Goal: Task Accomplishment & Management: Manage account settings

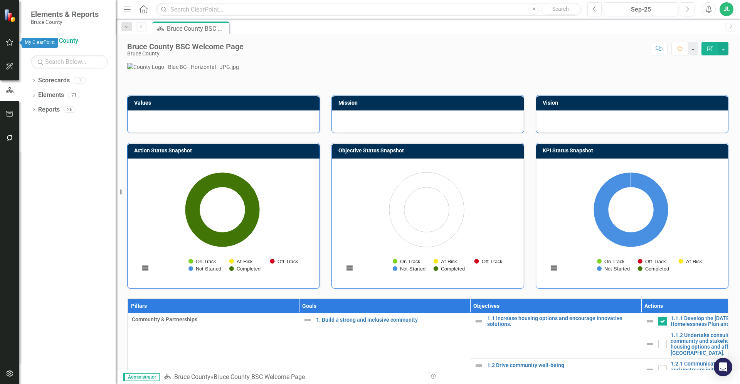
click at [15, 42] on button "button" at bounding box center [9, 43] width 17 height 16
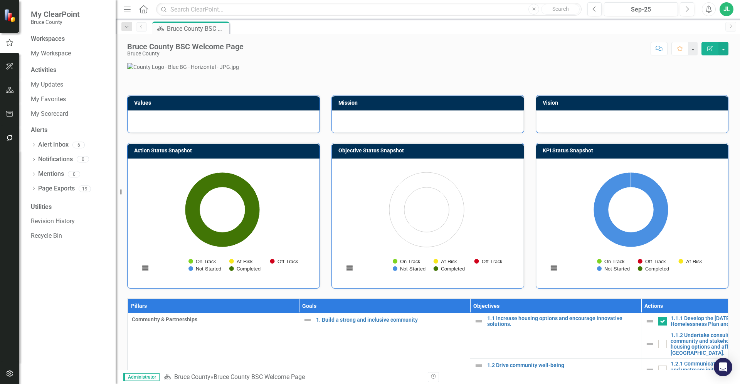
click at [181, 71] on p at bounding box center [427, 67] width 601 height 8
drag, startPoint x: 14, startPoint y: 116, endPoint x: 127, endPoint y: 151, distance: 118.7
click at [14, 116] on button "button" at bounding box center [9, 114] width 17 height 16
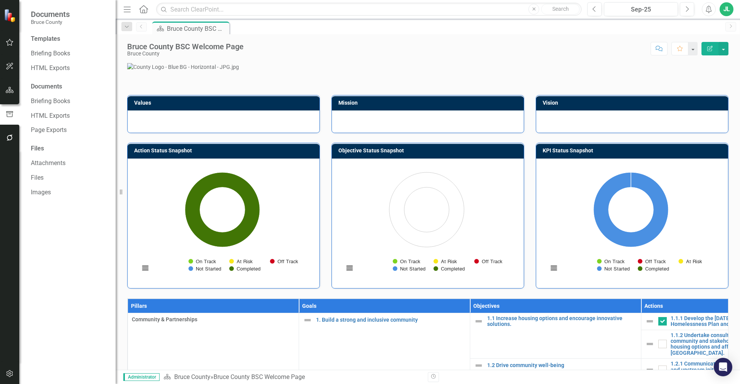
click at [67, 265] on div "Templates Briefing Books HTML Exports Documents Briefing Books HTML Exports Pag…" at bounding box center [67, 210] width 96 height 350
click at [11, 37] on button "button" at bounding box center [9, 43] width 17 height 16
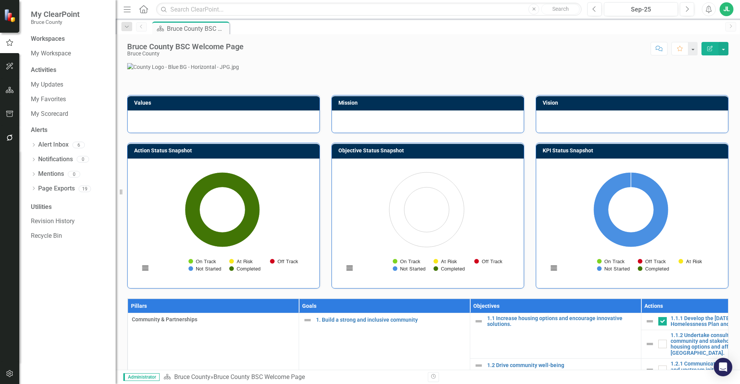
click at [161, 71] on p at bounding box center [427, 67] width 601 height 8
click at [76, 278] on div "Workspaces My Workspace Activities My Updates My Favorites My Scorecard Alerts …" at bounding box center [67, 210] width 96 height 350
drag, startPoint x: 122, startPoint y: 193, endPoint x: 113, endPoint y: 191, distance: 9.2
click at [113, 191] on div "My ClearPoint Bruce County Workspaces My Workspace Activities My Updates My Fav…" at bounding box center [58, 192] width 116 height 384
drag, startPoint x: 121, startPoint y: 193, endPoint x: 104, endPoint y: 193, distance: 16.2
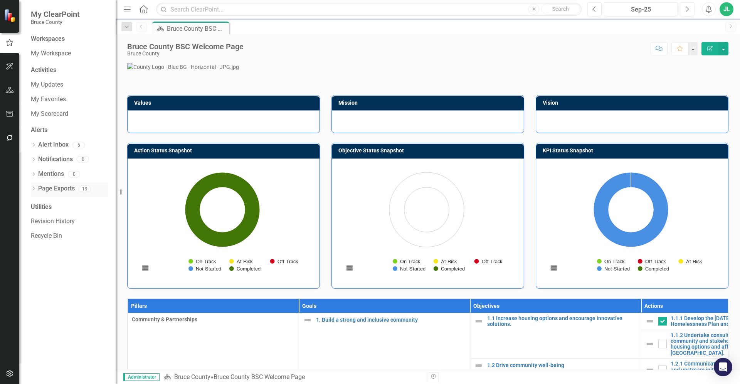
click at [104, 193] on div "My ClearPoint Bruce County Workspaces My Workspace Activities My Updates My Fav…" at bounding box center [58, 192] width 116 height 384
click at [152, 71] on p at bounding box center [427, 67] width 601 height 8
click at [11, 139] on icon "button" at bounding box center [10, 138] width 8 height 6
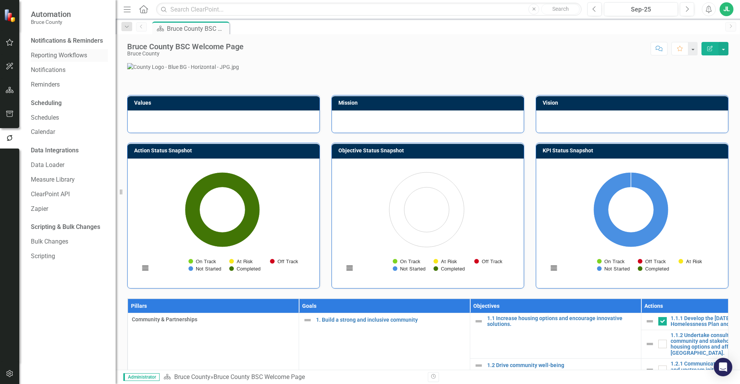
click at [72, 56] on link "Reporting Workflows" at bounding box center [69, 55] width 77 height 9
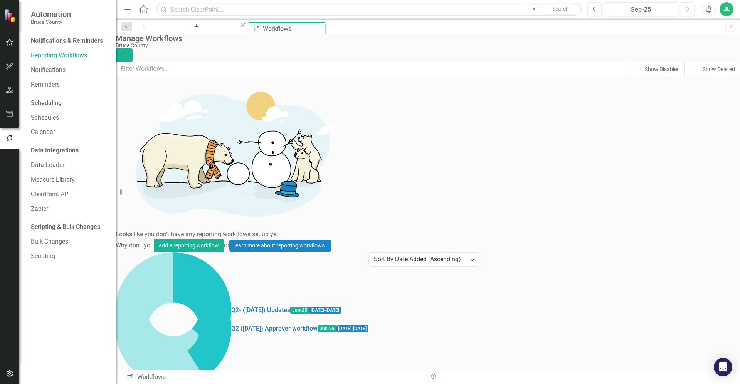
click at [139, 384] on button "Dropdown Menu" at bounding box center [133, 391] width 13 height 10
click at [674, 109] on link "Preview Preview Workflow" at bounding box center [686, 110] width 71 height 14
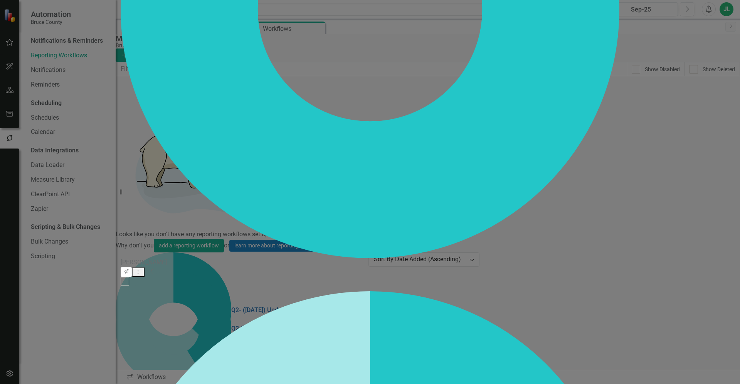
checkbox input "false"
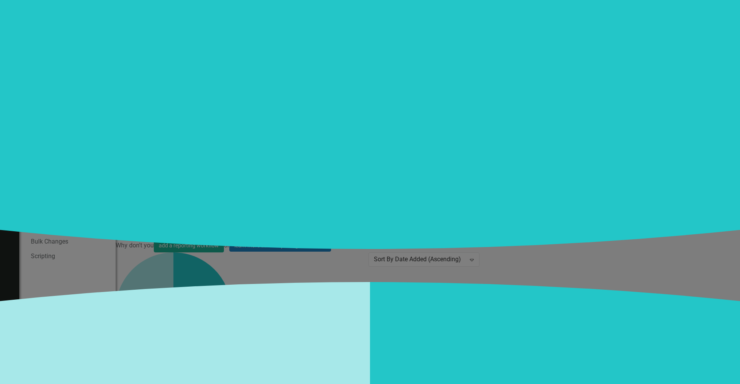
scroll to position [639, 0]
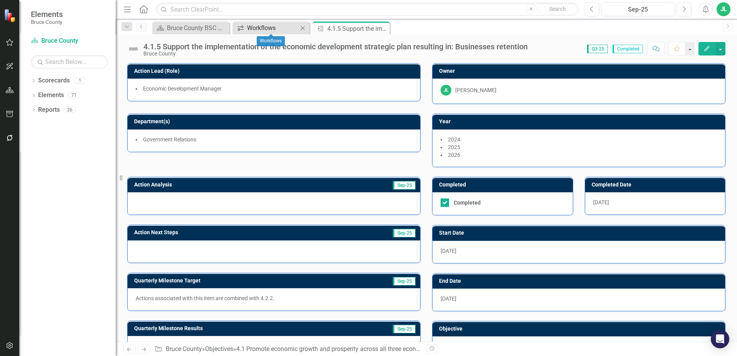
click at [287, 31] on div "Workflows" at bounding box center [272, 28] width 51 height 10
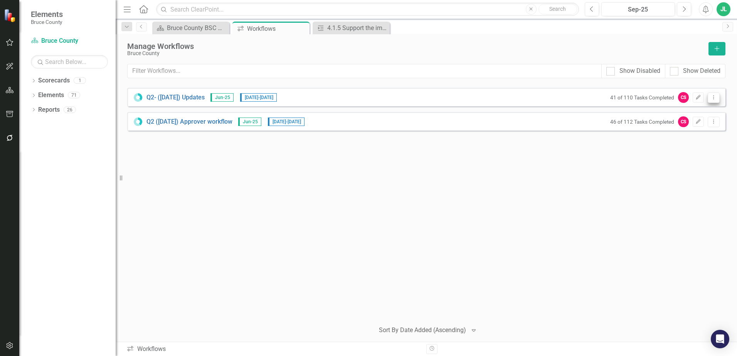
click at [717, 97] on button "Dropdown Menu" at bounding box center [713, 97] width 12 height 10
click at [701, 113] on link "Preview Preview Workflow" at bounding box center [683, 110] width 71 height 14
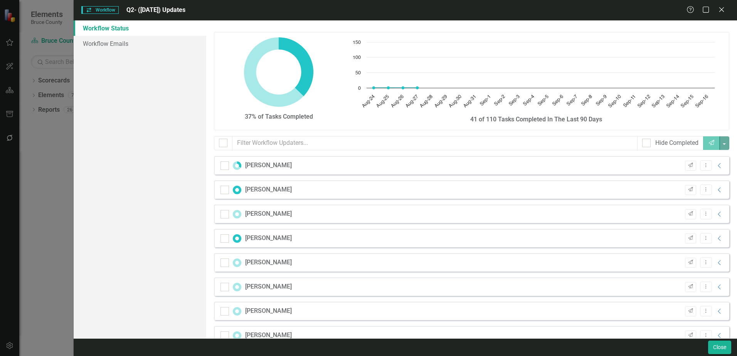
checkbox input "false"
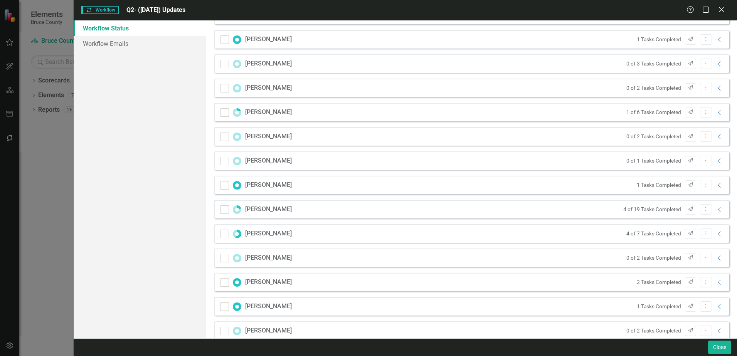
scroll to position [292, 0]
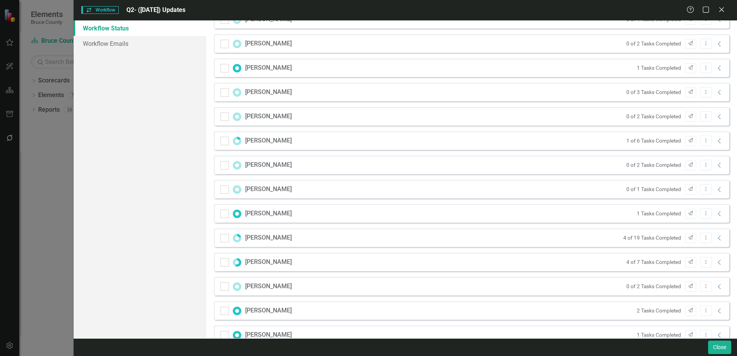
click at [351, 230] on div "Jeffrey Loney 4 of 19 Tasks Completed Send Dropdown Menu Collapse" at bounding box center [471, 237] width 515 height 18
click at [716, 238] on icon "Collapse" at bounding box center [719, 238] width 8 height 6
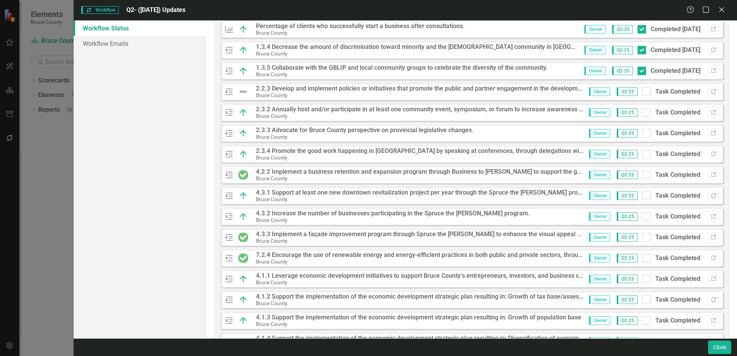
scroll to position [552, 0]
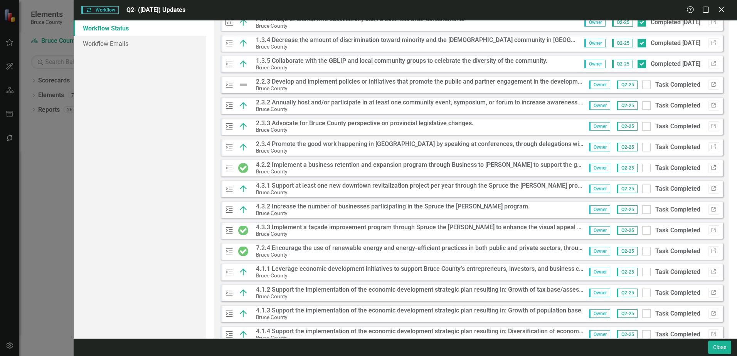
click at [710, 168] on icon "Link" at bounding box center [713, 168] width 6 height 5
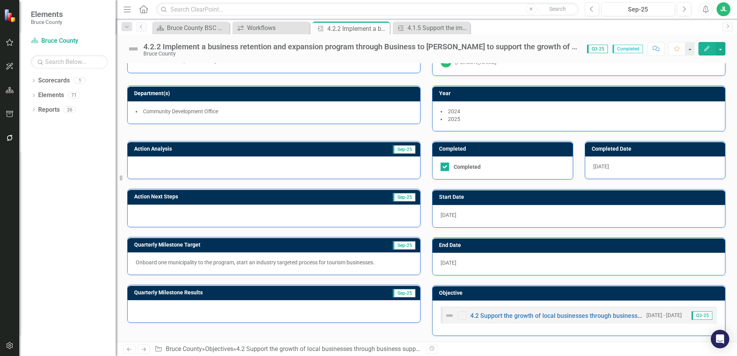
scroll to position [30, 0]
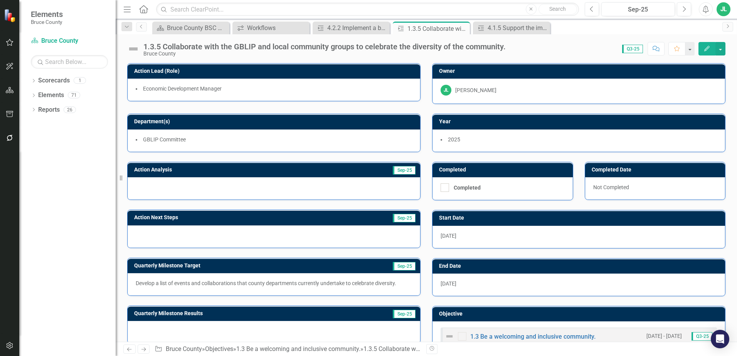
click at [639, 49] on span "Q3-25" at bounding box center [632, 49] width 21 height 8
click at [633, 47] on span "Q3-25" at bounding box center [632, 49] width 21 height 8
click at [594, 8] on button "Previous" at bounding box center [591, 9] width 14 height 14
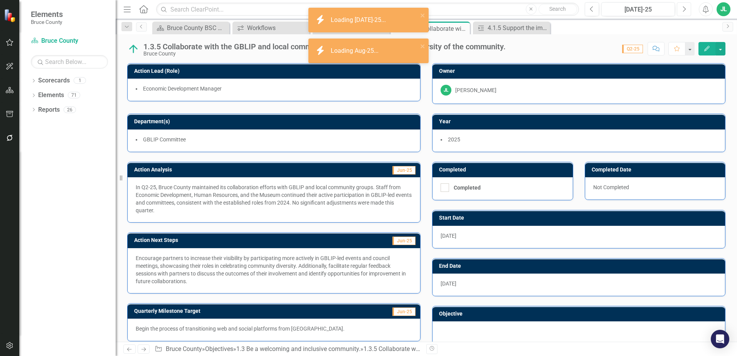
click at [685, 7] on icon "Next" at bounding box center [683, 9] width 4 height 7
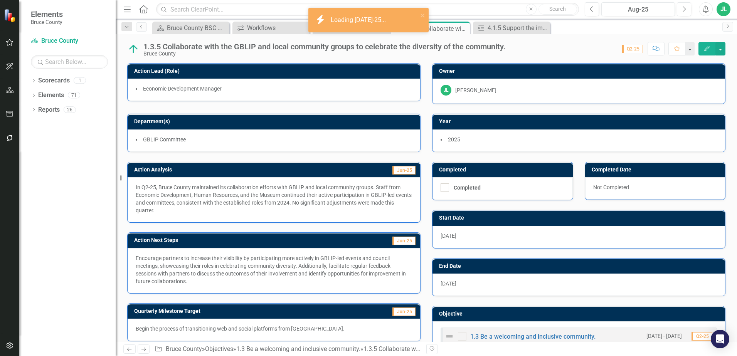
click at [587, 47] on div "Score: N/A Q2-25 Completed Comment Favorite Edit" at bounding box center [617, 48] width 216 height 13
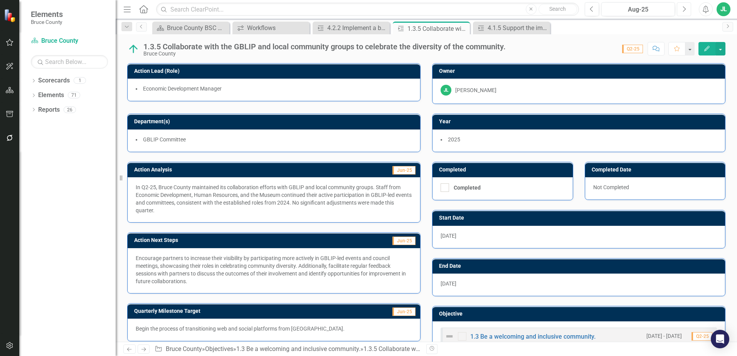
click at [688, 10] on button "Next" at bounding box center [683, 9] width 14 height 14
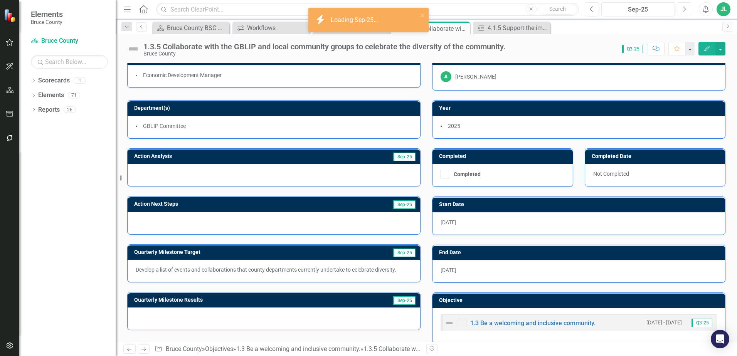
scroll to position [23, 0]
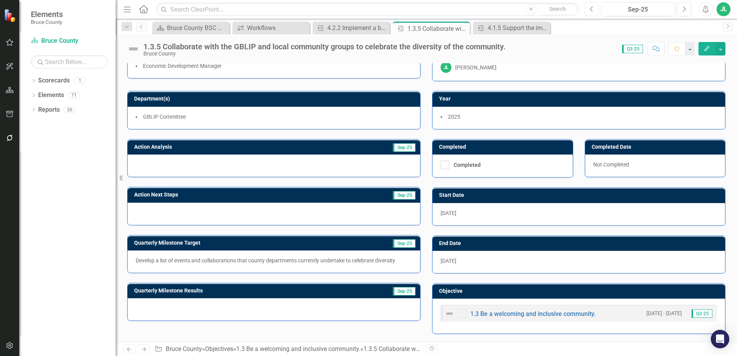
click at [595, 8] on button "Previous" at bounding box center [591, 9] width 14 height 14
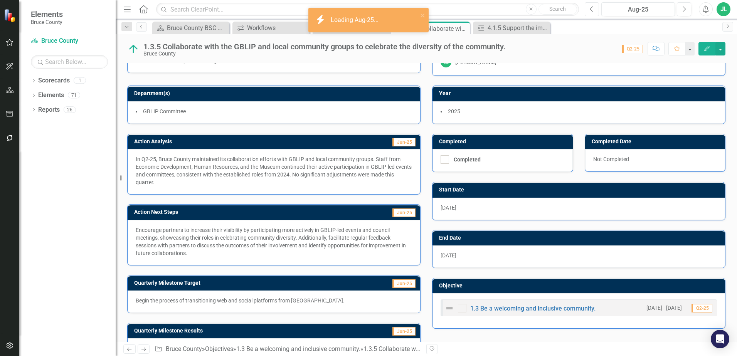
scroll to position [62, 0]
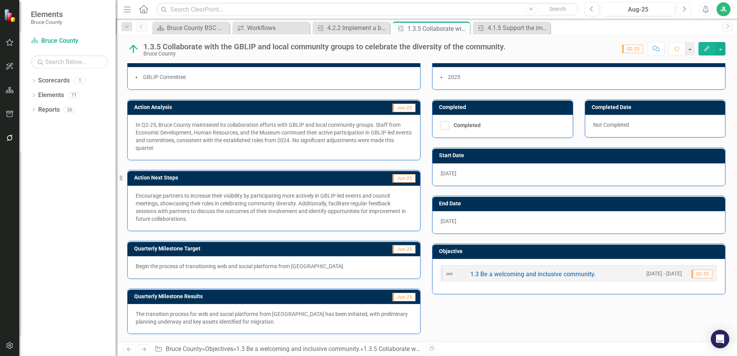
click at [685, 12] on icon "Next" at bounding box center [683, 9] width 4 height 7
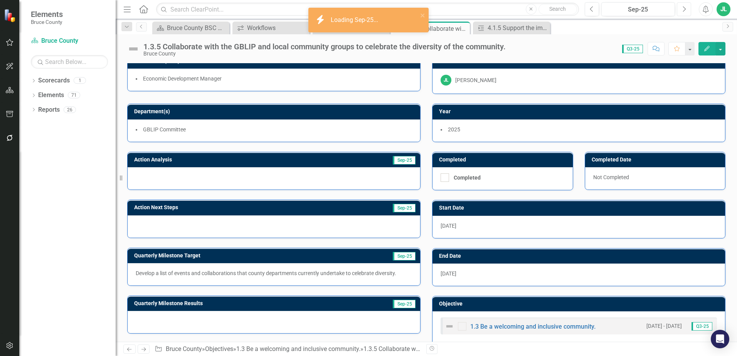
scroll to position [23, 0]
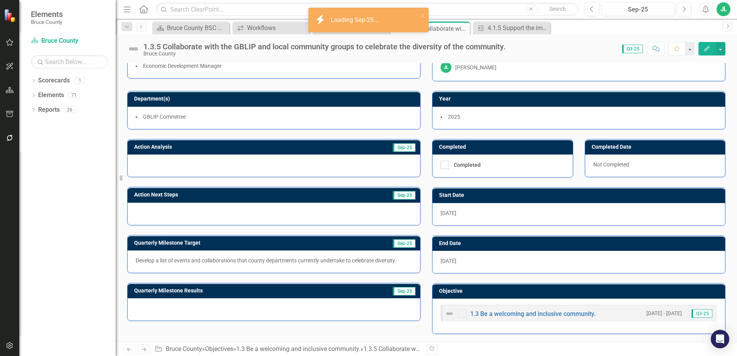
click at [226, 263] on p "Develop a list of events and collaborations that county departments currently u…" at bounding box center [274, 261] width 276 height 8
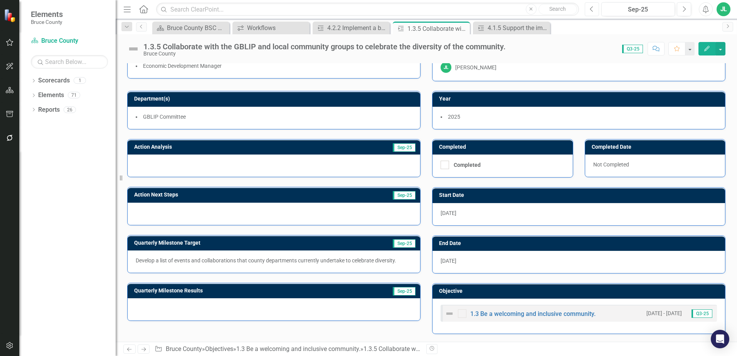
click at [592, 10] on icon "Previous" at bounding box center [591, 9] width 4 height 7
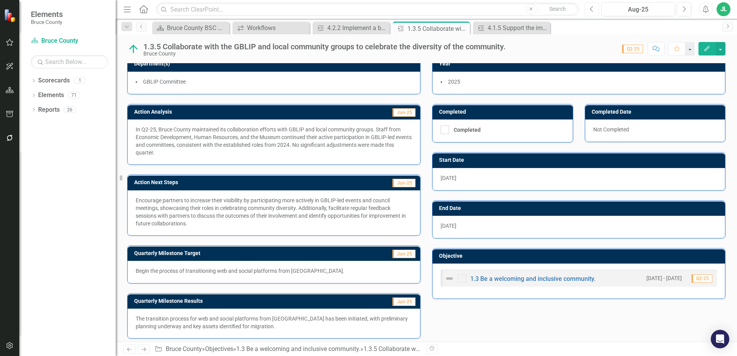
scroll to position [62, 0]
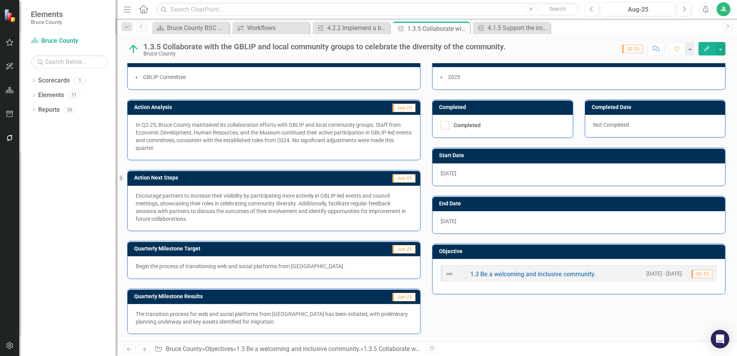
click at [305, 130] on p "In Q2-25, Bruce County maintained its collaboration efforts with GBLIP and loca…" at bounding box center [274, 136] width 276 height 31
click at [328, 138] on p "In Q2-25, Bruce County maintained its collaboration efforts with GBLIP and loca…" at bounding box center [274, 136] width 276 height 31
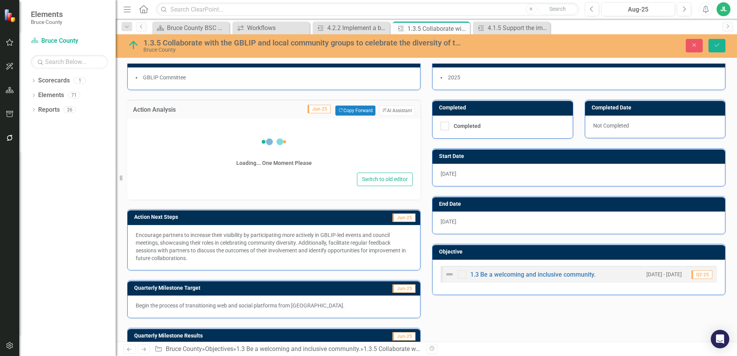
click at [328, 138] on div "Loading... One Moment Please" at bounding box center [274, 148] width 278 height 44
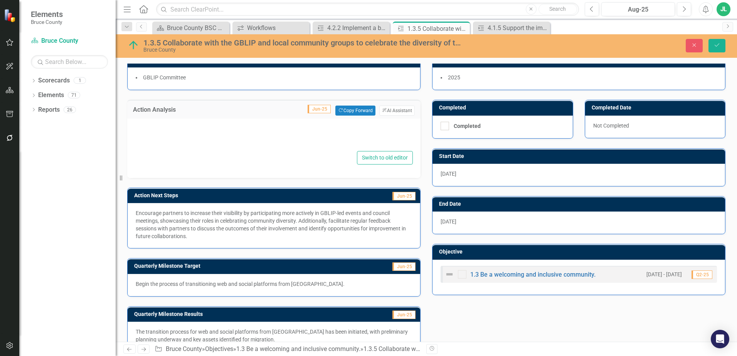
type textarea "<p>In Q2-25, Bruce County maintained its collaboration efforts with GBLIP and l…"
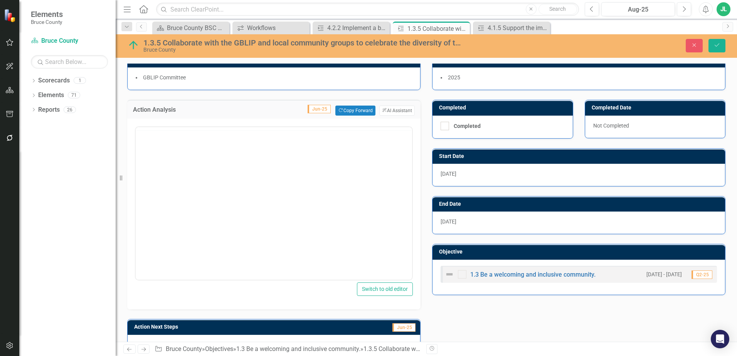
scroll to position [0, 0]
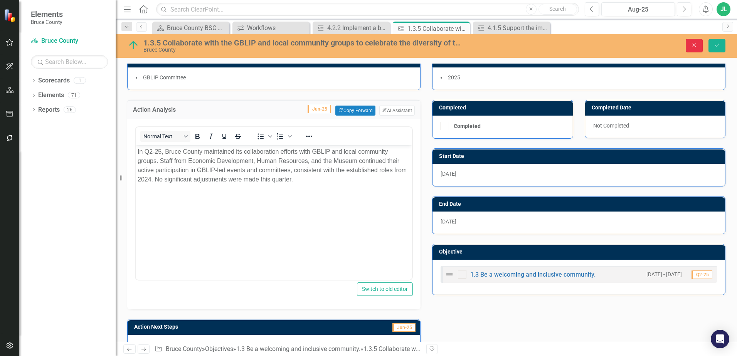
click at [698, 42] on button "Close" at bounding box center [693, 45] width 17 height 13
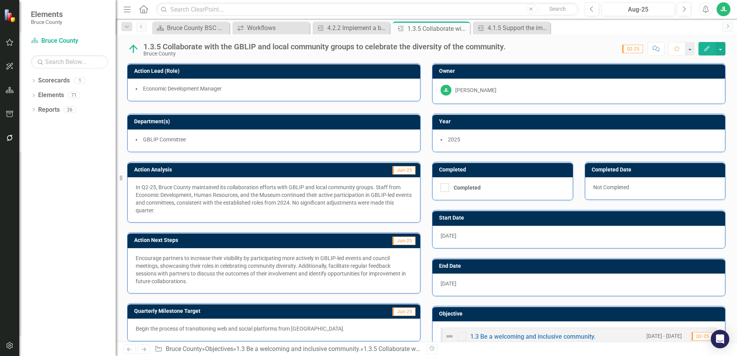
click at [163, 170] on h3 "Action Analysis" at bounding box center [220, 170] width 173 height 6
click at [175, 215] on div "In Q2-25, Bruce County maintained its collaboration efforts with GBLIP and loca…" at bounding box center [274, 199] width 292 height 45
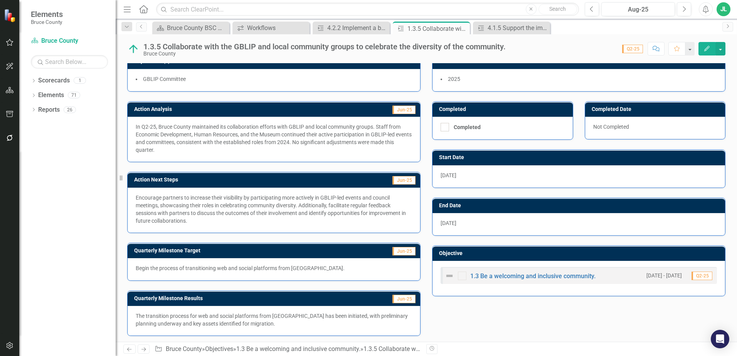
scroll to position [62, 0]
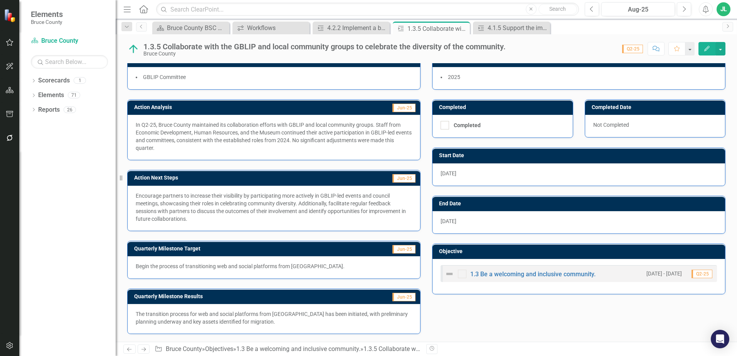
click at [223, 107] on h3 "Action Analysis" at bounding box center [220, 107] width 173 height 6
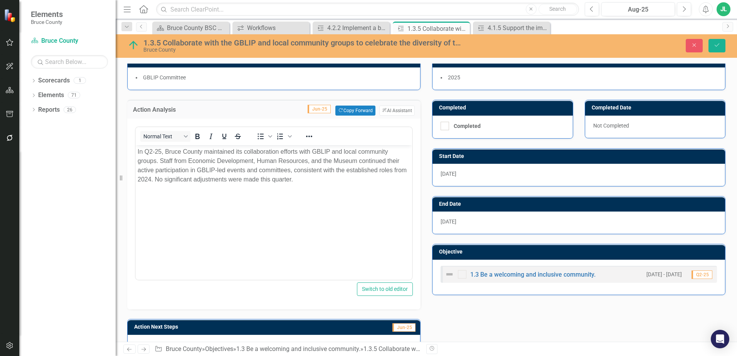
scroll to position [0, 0]
click at [700, 49] on button "Close" at bounding box center [693, 45] width 17 height 13
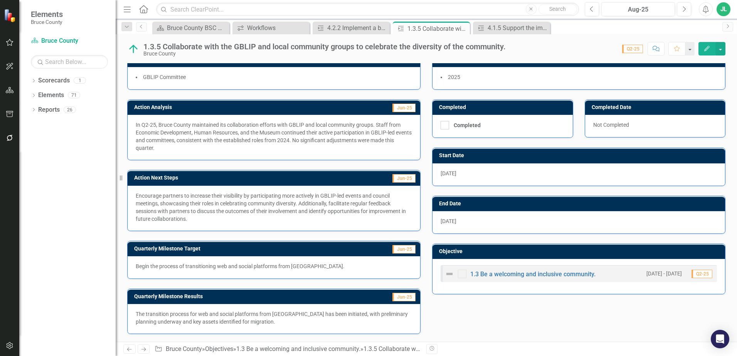
click at [192, 133] on p "In Q2-25, Bruce County maintained its collaboration efforts with GBLIP and loca…" at bounding box center [274, 136] width 276 height 31
click at [388, 122] on p "In Q2-25, Bruce County maintained its collaboration efforts with GBLIP and loca…" at bounding box center [274, 136] width 276 height 31
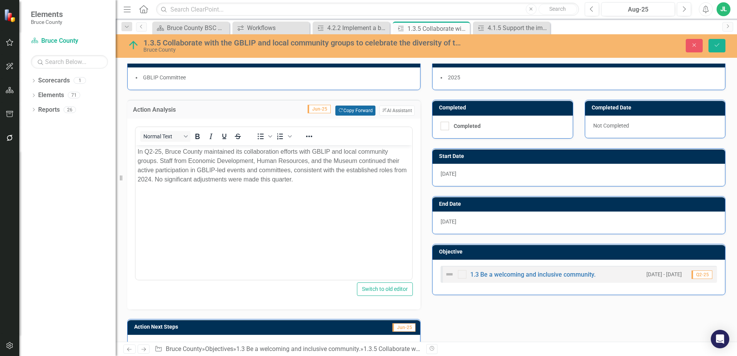
click at [341, 107] on button "Copy Forward Copy Forward" at bounding box center [355, 111] width 40 height 10
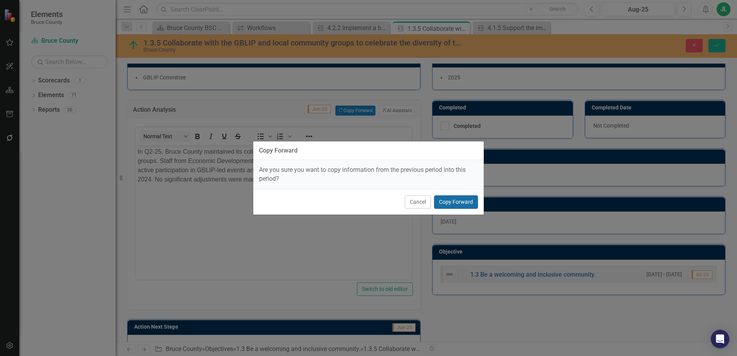
click at [461, 203] on button "Copy Forward" at bounding box center [456, 201] width 44 height 13
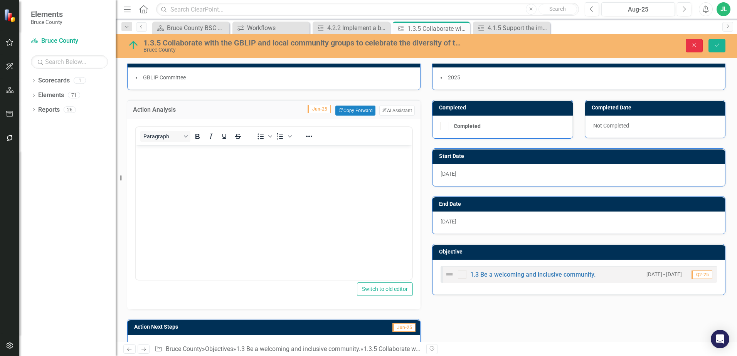
drag, startPoint x: 832, startPoint y: 191, endPoint x: 281, endPoint y: 172, distance: 550.8
click at [275, 175] on body "Rich Text Area. Press ALT-0 for help." at bounding box center [274, 203] width 276 height 116
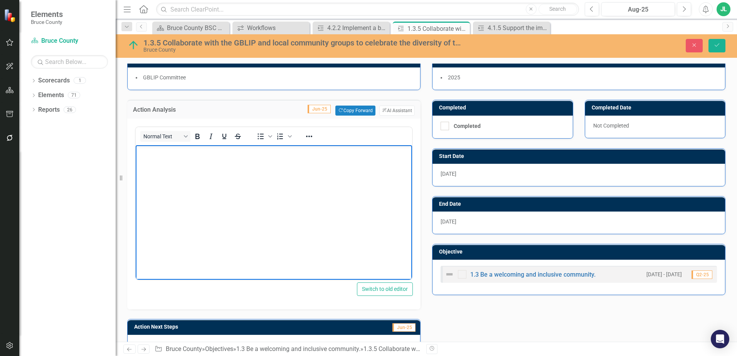
click at [270, 104] on div "Action Analysis Jun-25 Copy Forward Copy Forward ClearPoint AI AI Assistant" at bounding box center [273, 109] width 293 height 19
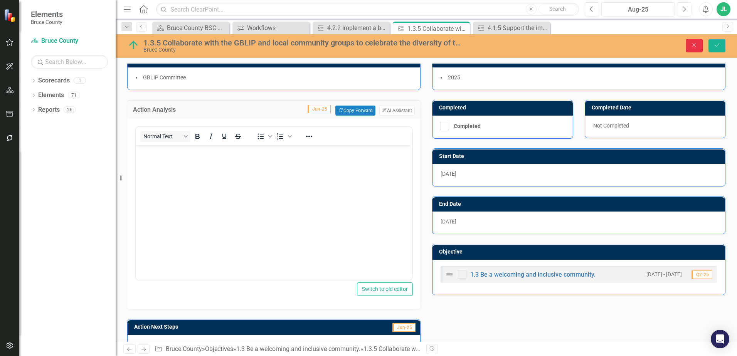
click at [692, 47] on icon "Close" at bounding box center [693, 44] width 7 height 5
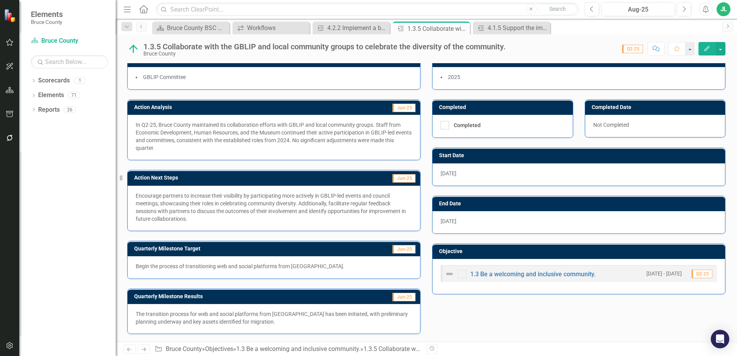
scroll to position [62, 0]
click at [683, 12] on button "Next" at bounding box center [683, 9] width 14 height 14
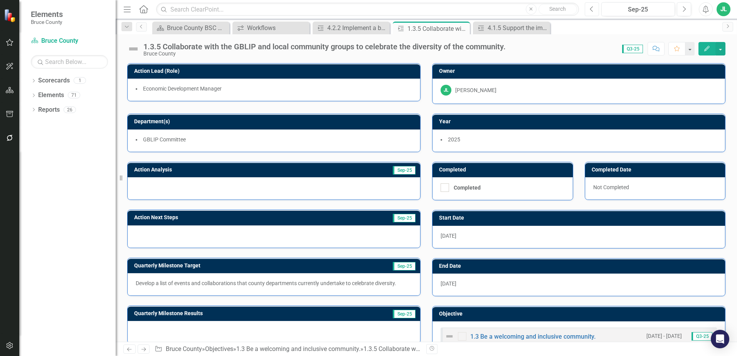
click at [593, 7] on icon "Previous" at bounding box center [591, 9] width 4 height 7
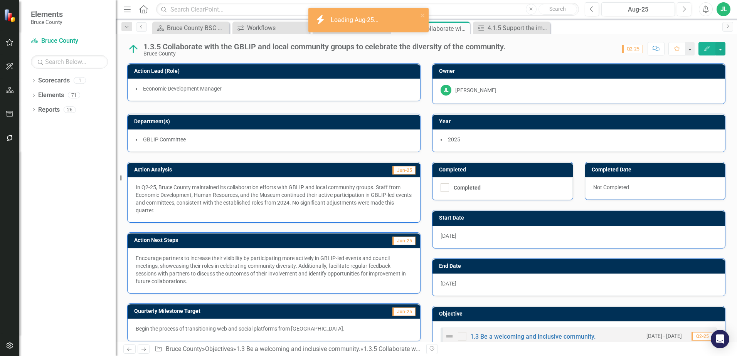
click at [237, 192] on p "In Q2-25, Bruce County maintained its collaboration efforts with GBLIP and loca…" at bounding box center [274, 198] width 276 height 31
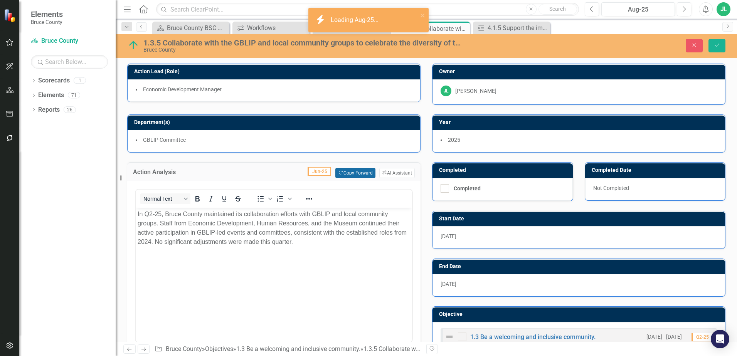
click at [352, 171] on button "Copy Forward Copy Forward" at bounding box center [355, 173] width 40 height 10
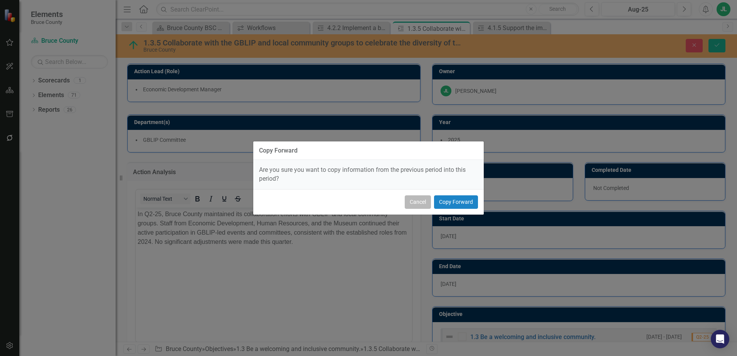
click at [422, 206] on button "Cancel" at bounding box center [417, 201] width 26 height 13
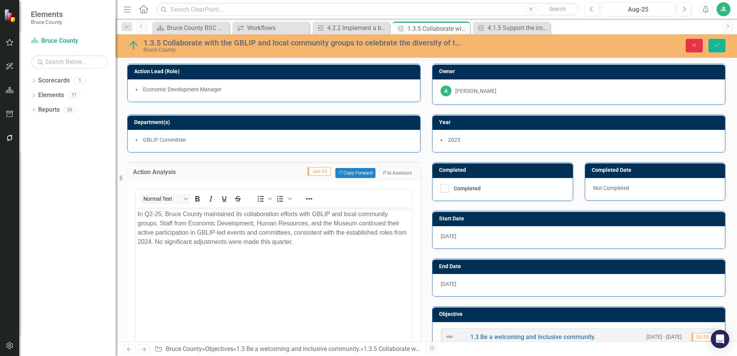
click at [688, 46] on button "Close" at bounding box center [693, 45] width 17 height 13
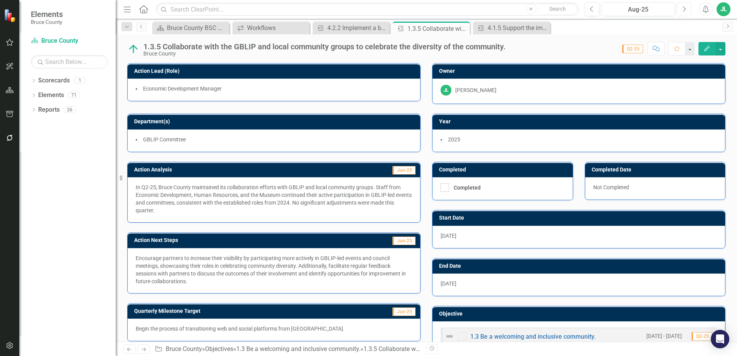
click at [688, 10] on button "Next" at bounding box center [683, 9] width 14 height 14
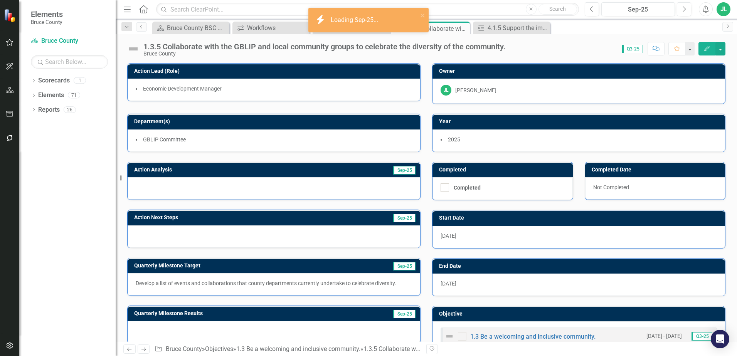
click at [211, 198] on div at bounding box center [274, 188] width 292 height 22
click at [212, 198] on div at bounding box center [274, 188] width 292 height 22
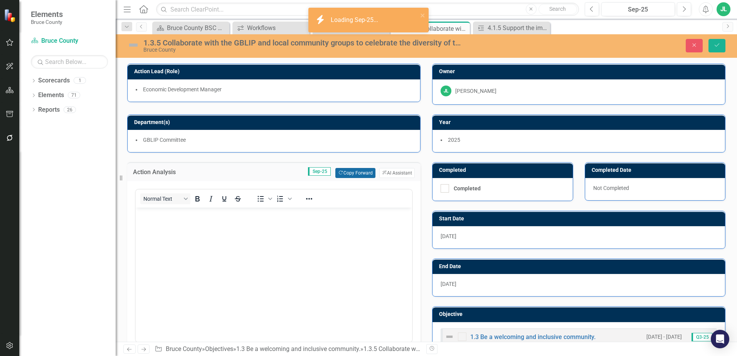
click at [344, 173] on button "Copy Forward Copy Forward" at bounding box center [355, 173] width 40 height 10
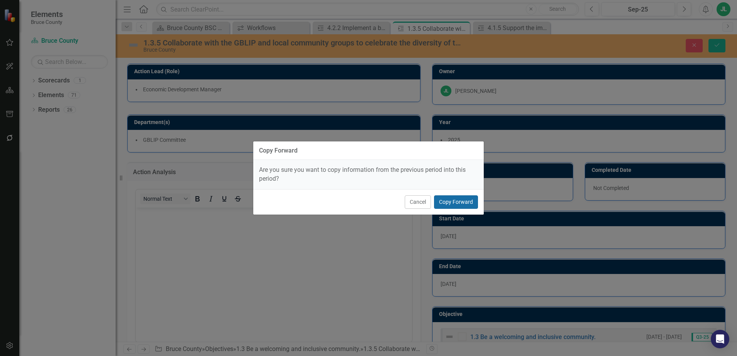
click at [451, 202] on button "Copy Forward" at bounding box center [456, 201] width 44 height 13
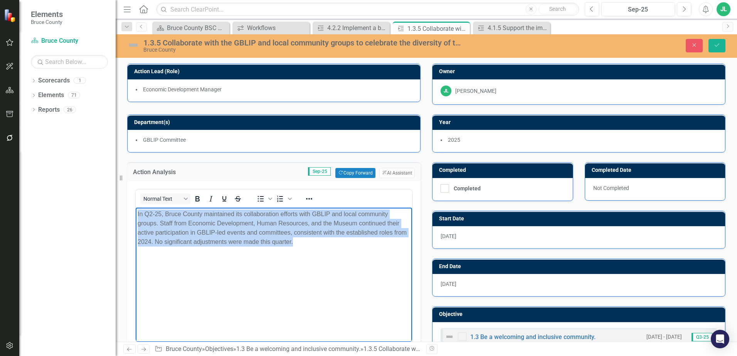
drag, startPoint x: 310, startPoint y: 238, endPoint x: 269, endPoint y: 414, distance: 180.6
click at [136, 208] on html "In Q2-25, Bruce County maintained its collaboration efforts with GBLIP and loca…" at bounding box center [274, 266] width 276 height 116
click at [287, 234] on p "In Q2-25, Bruce County maintained its collaboration efforts with GBLIP and loca…" at bounding box center [274, 228] width 272 height 37
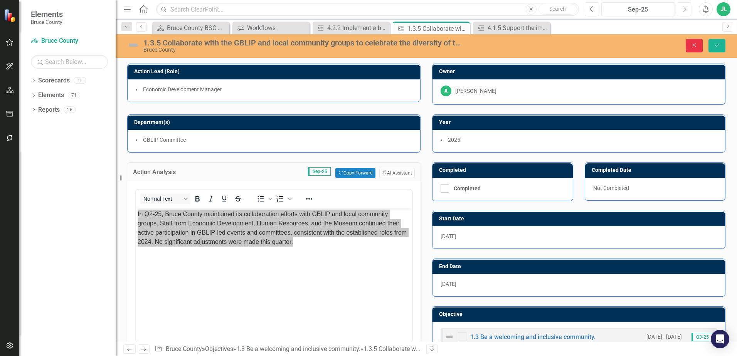
click at [697, 45] on icon "Close" at bounding box center [693, 44] width 7 height 5
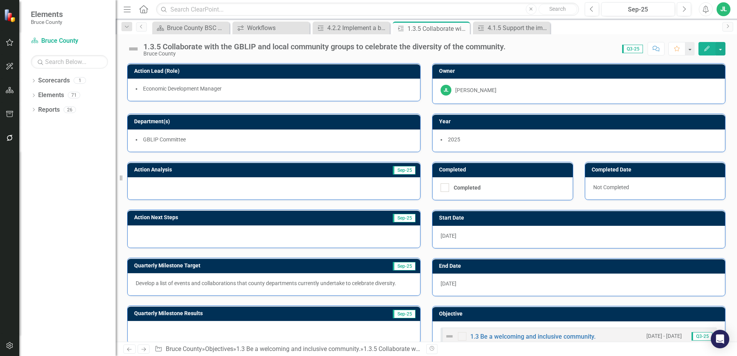
click at [553, 49] on div "Score: N/A Q3-25 Completed Comment Favorite Edit" at bounding box center [617, 48] width 216 height 13
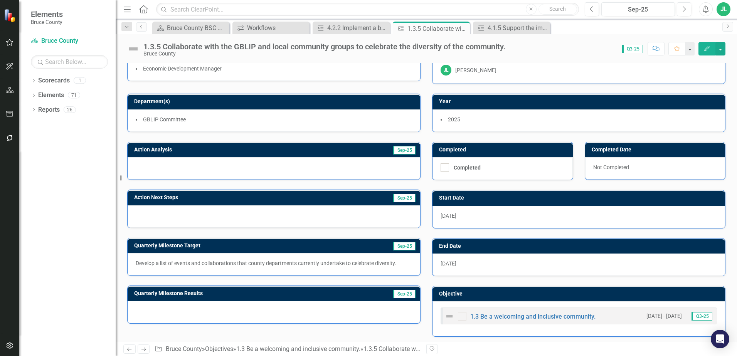
scroll to position [23, 0]
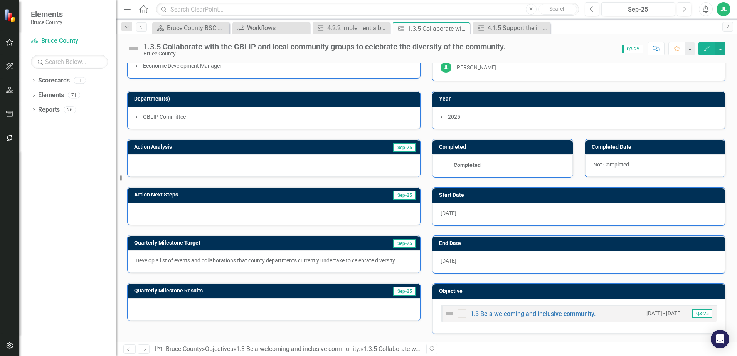
click at [121, 157] on div "Resize" at bounding box center [119, 178] width 6 height 356
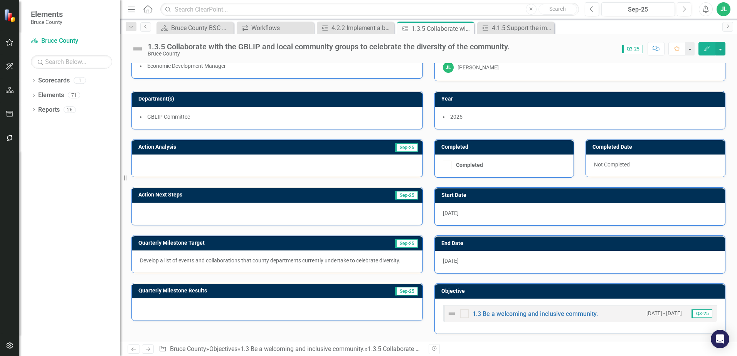
drag, startPoint x: 127, startPoint y: 177, endPoint x: 120, endPoint y: 177, distance: 6.9
click at [120, 177] on div "Resize" at bounding box center [123, 178] width 6 height 356
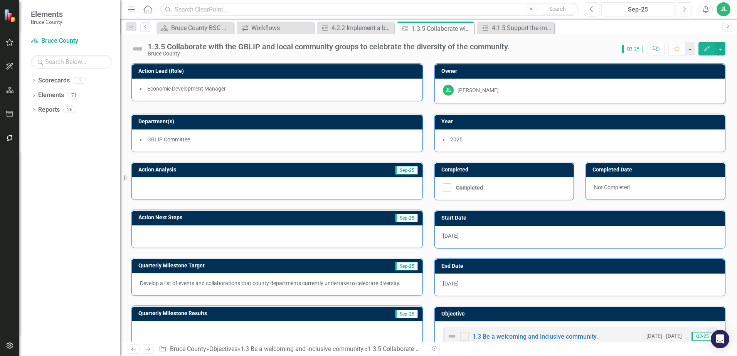
drag, startPoint x: 505, startPoint y: 116, endPoint x: 506, endPoint y: 121, distance: 5.9
click at [505, 116] on div "Year" at bounding box center [580, 121] width 290 height 15
click at [507, 123] on h3 "Year" at bounding box center [581, 122] width 280 height 6
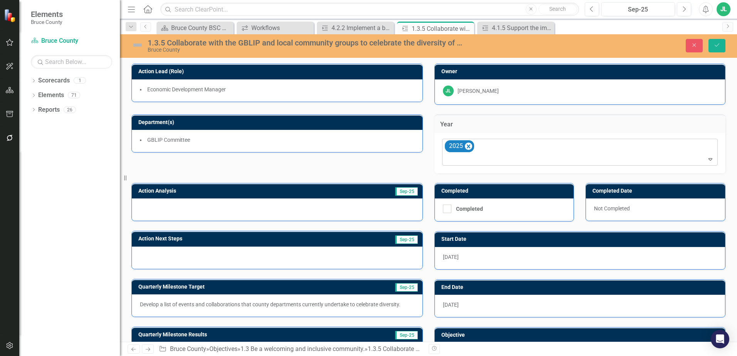
click at [517, 151] on div "2025" at bounding box center [580, 152] width 274 height 26
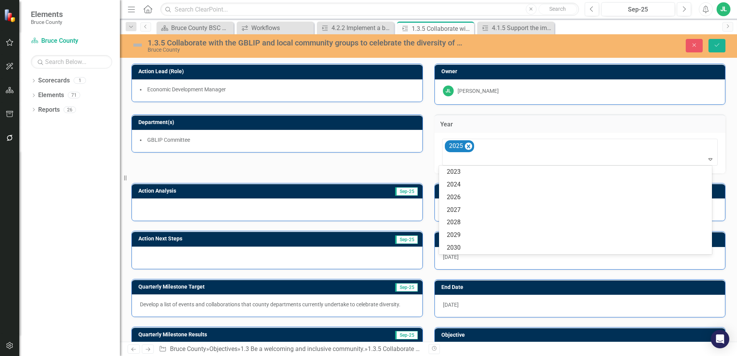
click at [547, 119] on div "Year" at bounding box center [579, 123] width 291 height 19
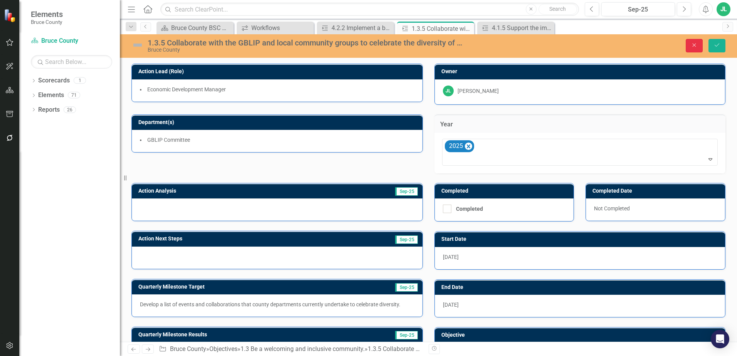
click at [691, 46] on icon "Close" at bounding box center [693, 44] width 7 height 5
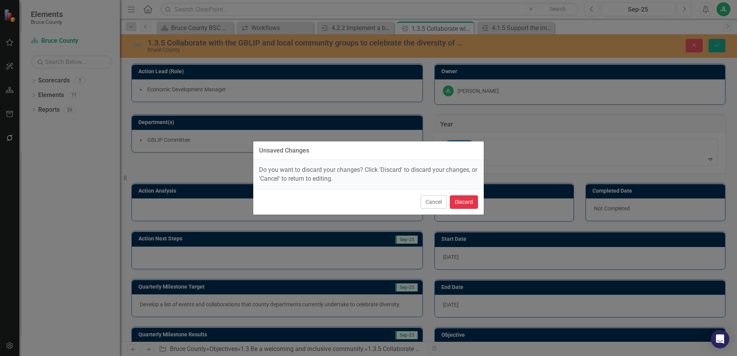
click at [454, 201] on button "Discard" at bounding box center [464, 201] width 28 height 13
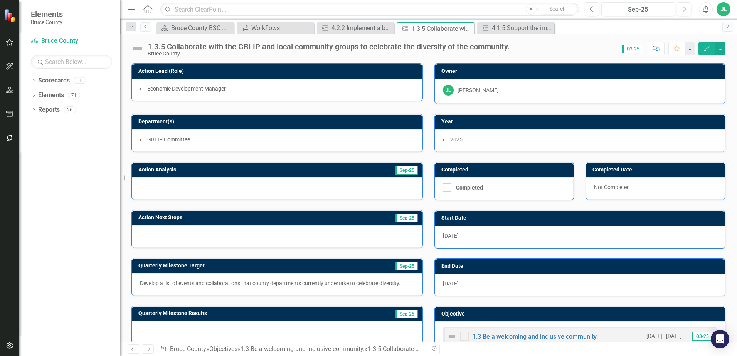
click at [366, 158] on div "Action Analysis Sep-25" at bounding box center [277, 176] width 303 height 48
click at [124, 211] on div "Resize" at bounding box center [123, 178] width 6 height 356
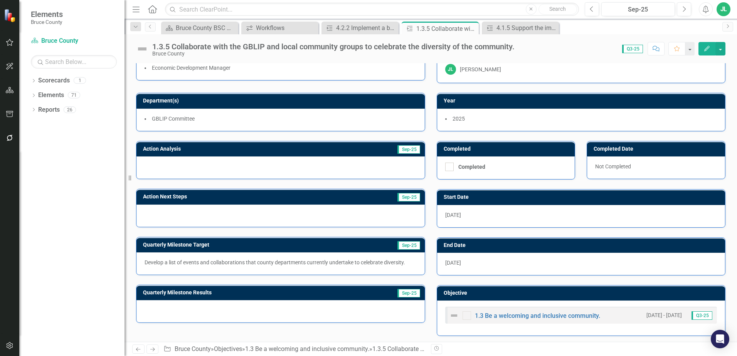
scroll to position [23, 0]
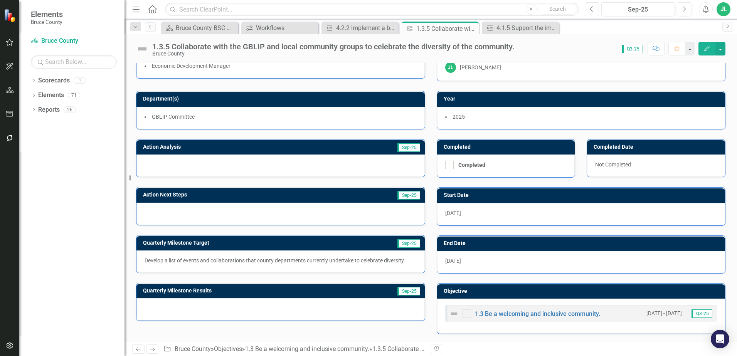
click at [586, 13] on button "Previous" at bounding box center [591, 9] width 14 height 14
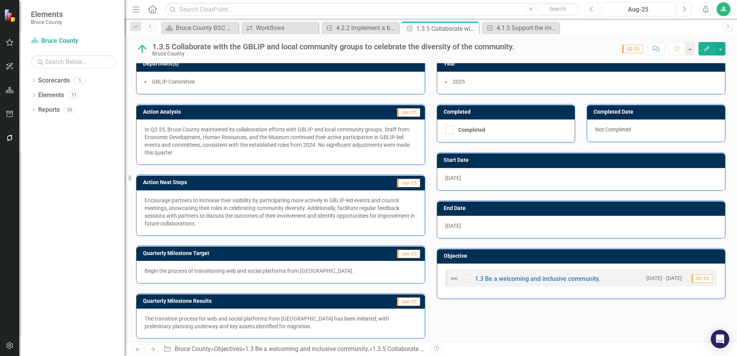
scroll to position [62, 0]
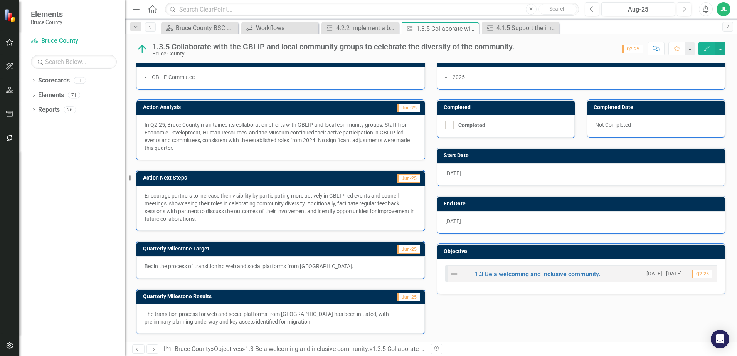
click at [181, 129] on p "In Q2-25, Bruce County maintained its collaboration efforts with GBLIP and loca…" at bounding box center [280, 136] width 272 height 31
click at [186, 207] on p "Encourage partners to increase their visibility by participating more actively …" at bounding box center [280, 207] width 272 height 31
click at [185, 207] on p "Encourage partners to increase their visibility by participating more actively …" at bounding box center [280, 207] width 272 height 31
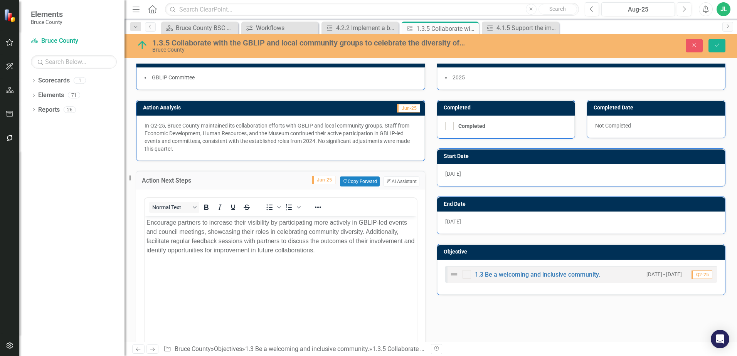
scroll to position [0, 0]
click at [135, 164] on div "Action Next Steps Jun-25 Copy Forward Copy Forward ClearPoint AI AI Assistant <…" at bounding box center [280, 270] width 300 height 219
click at [695, 50] on button "Close" at bounding box center [693, 45] width 17 height 13
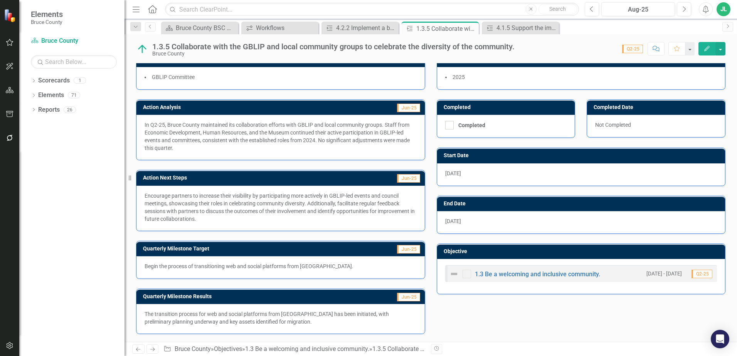
click at [250, 318] on p "The transition process for web and social platforms from Grey County has been i…" at bounding box center [280, 317] width 272 height 15
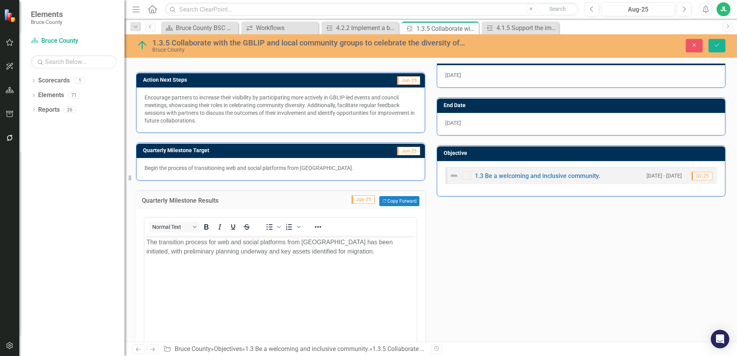
scroll to position [150, 0]
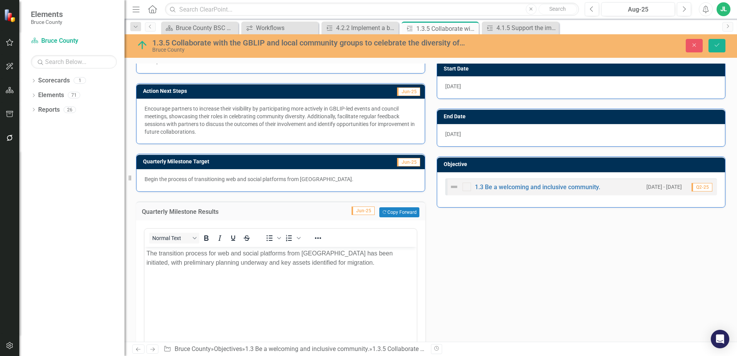
click at [222, 216] on td "Quarterly Milestone Results" at bounding box center [215, 212] width 147 height 10
click at [213, 165] on td "Quarterly Milestone Target" at bounding box center [245, 163] width 204 height 12
click at [250, 174] on div "Begin the process of transitioning web and social platforms from Grey County." at bounding box center [280, 180] width 288 height 22
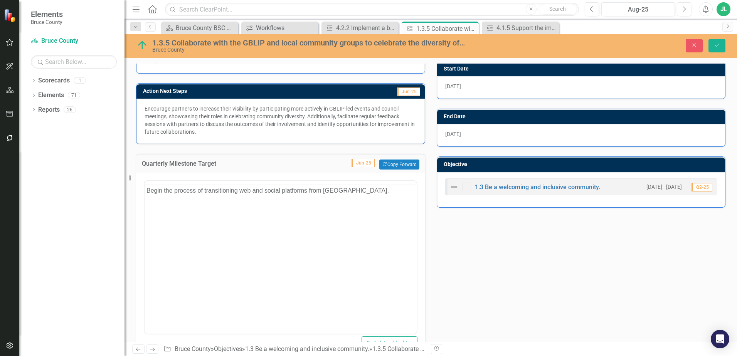
scroll to position [0, 0]
click at [478, 245] on div "Action Analysis Jun-25 In Q2-25, Bruce County maintained its collaboration effo…" at bounding box center [430, 293] width 601 height 580
click at [271, 173] on div "<p>Begin the process of transitioning web and social platforms from Grey County…" at bounding box center [280, 268] width 289 height 191
click at [482, 260] on div "Action Analysis Jun-25 In Q2-25, Bruce County maintained its collaboration effo…" at bounding box center [430, 293] width 601 height 580
click at [688, 42] on button "Close" at bounding box center [693, 45] width 17 height 13
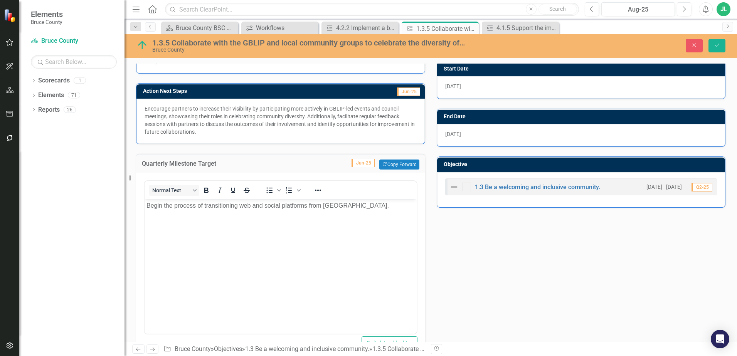
scroll to position [62, 0]
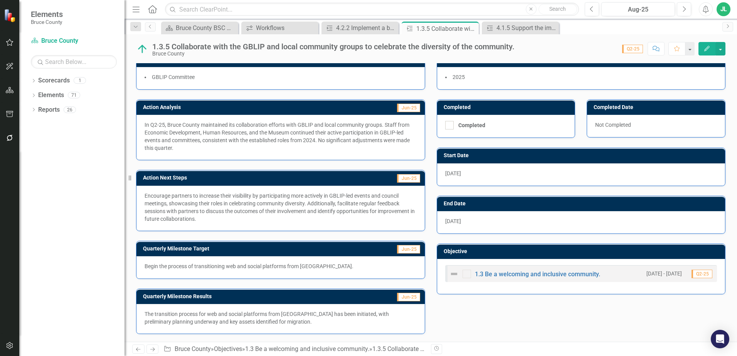
drag, startPoint x: 148, startPoint y: 267, endPoint x: 307, endPoint y: 266, distance: 159.5
click at [307, 266] on p "Begin the process of transitioning web and social platforms from Grey County." at bounding box center [280, 266] width 272 height 8
click at [683, 10] on icon "Next" at bounding box center [683, 9] width 4 height 7
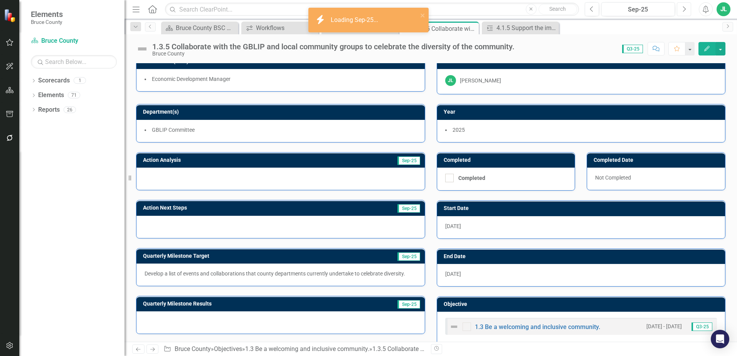
scroll to position [23, 0]
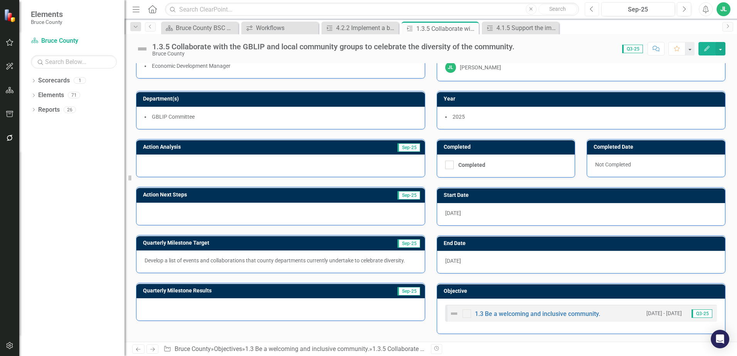
click at [592, 11] on icon "Previous" at bounding box center [591, 9] width 4 height 7
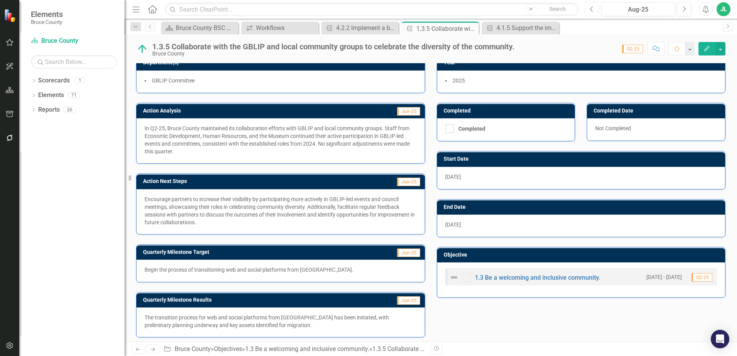
scroll to position [62, 0]
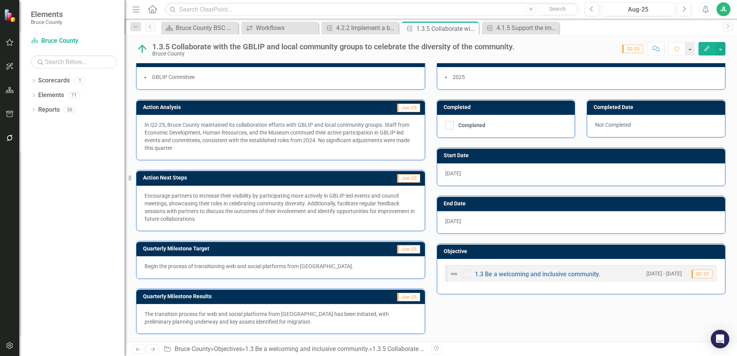
drag, startPoint x: 146, startPoint y: 265, endPoint x: 335, endPoint y: 264, distance: 189.1
click at [335, 264] on p "Begin the process of transitioning web and social platforms from Grey County." at bounding box center [280, 266] width 272 height 8
click at [208, 210] on p "Encourage partners to increase their visibility by participating more actively …" at bounding box center [280, 207] width 272 height 31
click at [372, 266] on p "Begin the process of transitioning web and social platforms from Grey County." at bounding box center [280, 266] width 272 height 8
click at [144, 249] on h3 "Quarterly Milestone Target" at bounding box center [245, 249] width 204 height 6
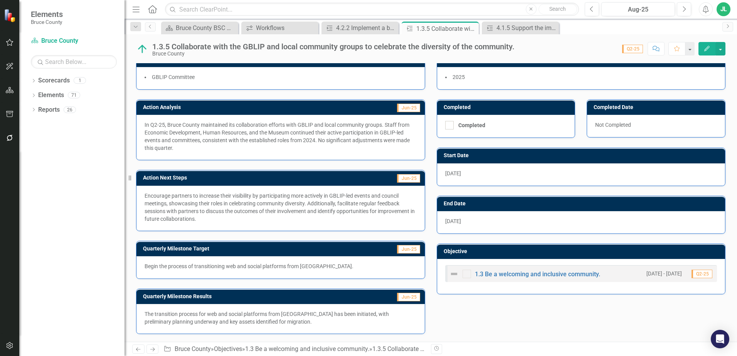
click at [240, 251] on h3 "Quarterly Milestone Target" at bounding box center [245, 249] width 204 height 6
click at [245, 197] on p "Encourage partners to increase their visibility by participating more actively …" at bounding box center [280, 207] width 272 height 31
click at [463, 322] on div "Action Analysis Jun-25 In Q2-25, Bruce County maintained its collaboration effo…" at bounding box center [430, 212] width 601 height 245
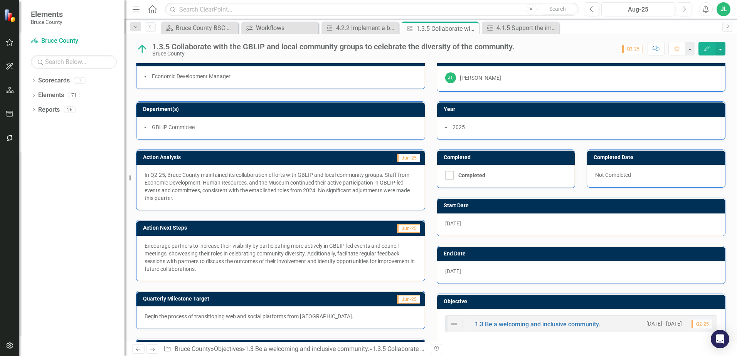
scroll to position [0, 0]
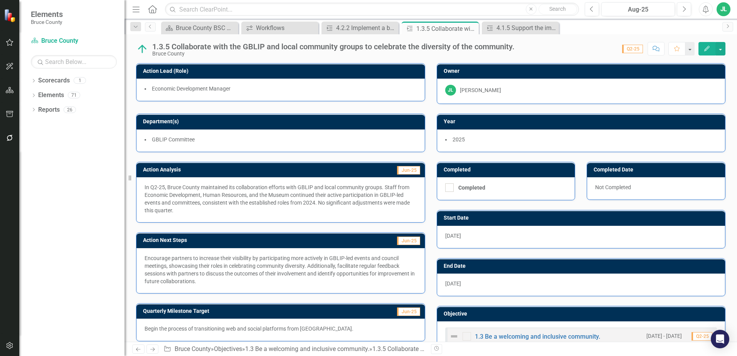
click at [181, 169] on h3 "Action Analysis" at bounding box center [228, 170] width 170 height 6
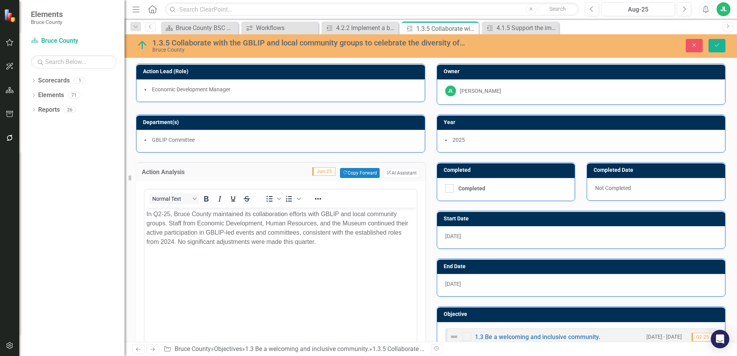
click at [215, 172] on h3 "Action Analysis" at bounding box center [181, 172] width 79 height 7
click at [178, 171] on h3 "Action Analysis" at bounding box center [181, 172] width 79 height 7
click at [174, 171] on h3 "Action Analysis" at bounding box center [181, 172] width 79 height 7
click at [232, 172] on td "Jun-25 Copy Forward Copy Forward ClearPoint AI AI Assistant" at bounding box center [320, 173] width 198 height 10
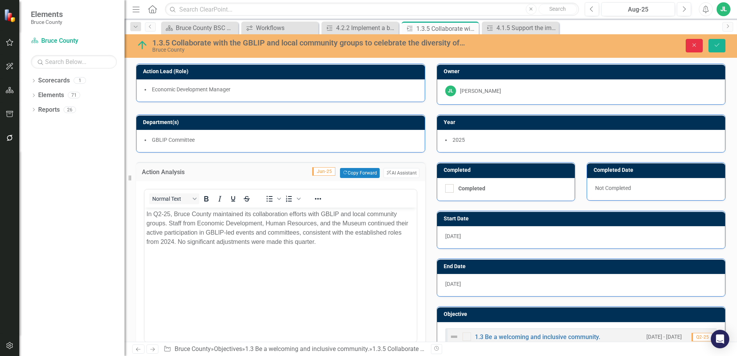
click at [692, 44] on icon "Close" at bounding box center [693, 44] width 7 height 5
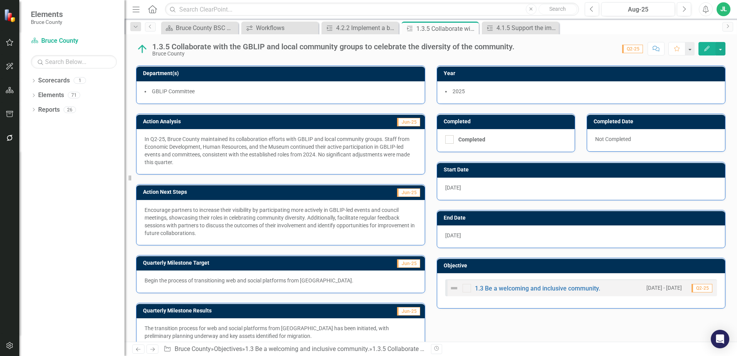
scroll to position [62, 0]
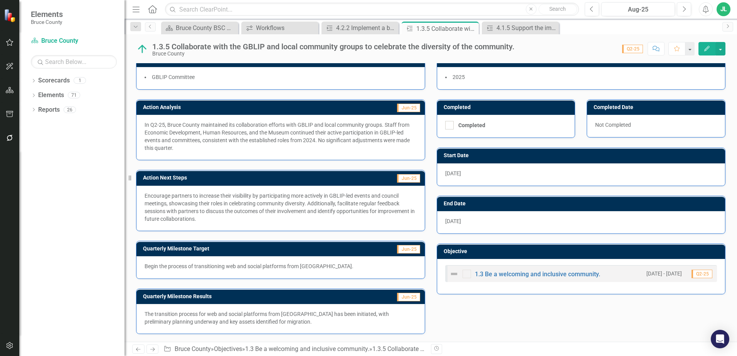
click at [439, 320] on div "Action Analysis Jun-25 In Q2-25, Bruce County maintained its collaboration effo…" at bounding box center [430, 212] width 601 height 245
drag, startPoint x: 465, startPoint y: 323, endPoint x: 201, endPoint y: 134, distance: 324.4
click at [201, 134] on div "Action Analysis Jun-25 In Q2-25, Bruce County maintained its collaboration effo…" at bounding box center [430, 212] width 601 height 245
click at [272, 223] on div "Encourage partners to increase their visibility by participating more actively …" at bounding box center [280, 208] width 288 height 45
click at [505, 325] on div "Action Analysis Jun-25 In Q2-25, Bruce County maintained its collaboration effo…" at bounding box center [430, 212] width 601 height 245
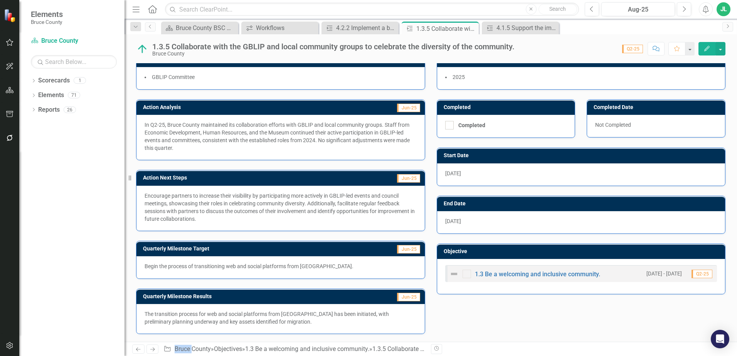
click at [505, 325] on div "Action Analysis Jun-25 In Q2-25, Bruce County maintained its collaboration effo…" at bounding box center [430, 212] width 601 height 245
drag, startPoint x: 505, startPoint y: 325, endPoint x: 486, endPoint y: 321, distance: 19.6
click at [486, 321] on div "Action Analysis Jun-25 In Q2-25, Bruce County maintained its collaboration effo…" at bounding box center [430, 212] width 601 height 245
drag, startPoint x: 481, startPoint y: 322, endPoint x: 259, endPoint y: 219, distance: 244.9
click at [259, 219] on div "Action Analysis Jun-25 In Q2-25, Bruce County maintained its collaboration effo…" at bounding box center [430, 212] width 601 height 245
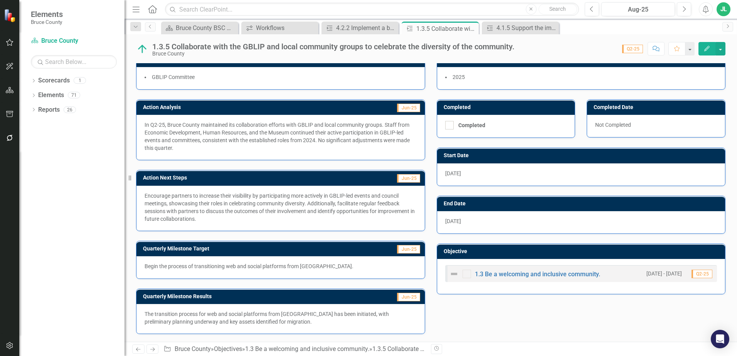
click at [506, 332] on div "Action Analysis Jun-25 In Q2-25, Bruce County maintained its collaboration effo…" at bounding box center [430, 212] width 601 height 245
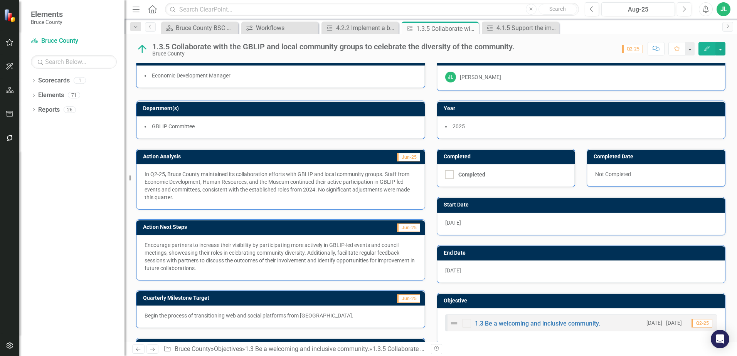
scroll to position [0, 0]
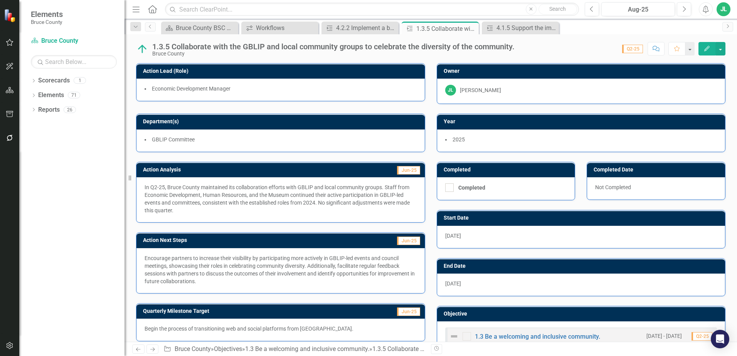
click at [344, 43] on div "1.3.5 Collaborate with the GBLIP and local community groups to celebrate the di…" at bounding box center [333, 46] width 362 height 8
click at [343, 43] on div "1.3.5 Collaborate with the GBLIP and local community groups to celebrate the di…" at bounding box center [333, 46] width 362 height 8
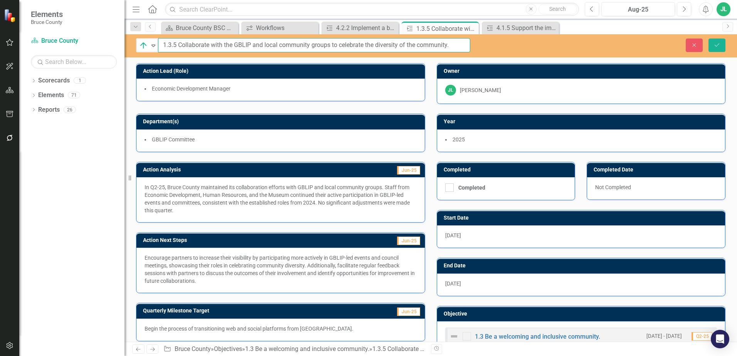
click at [343, 43] on input "1.3.5 Collaborate with the GBLIP and local community groups to celebrate the di…" at bounding box center [314, 45] width 312 height 14
click at [555, 56] on div "On Track Expand 1.3.5 Collaborate with the GBLIP and local community groups to …" at bounding box center [430, 45] width 612 height 23
click at [693, 49] on button "Close" at bounding box center [693, 45] width 17 height 13
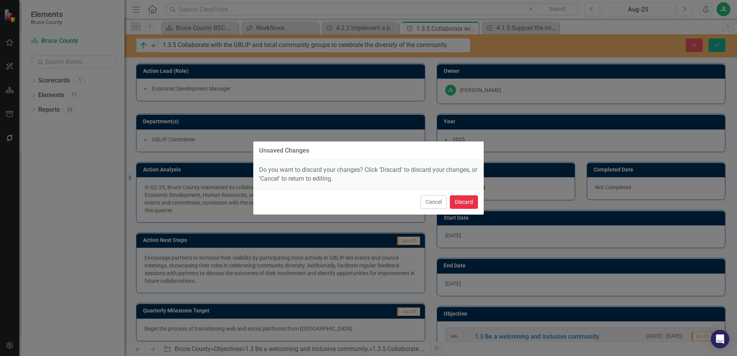
click at [457, 203] on button "Discard" at bounding box center [464, 201] width 28 height 13
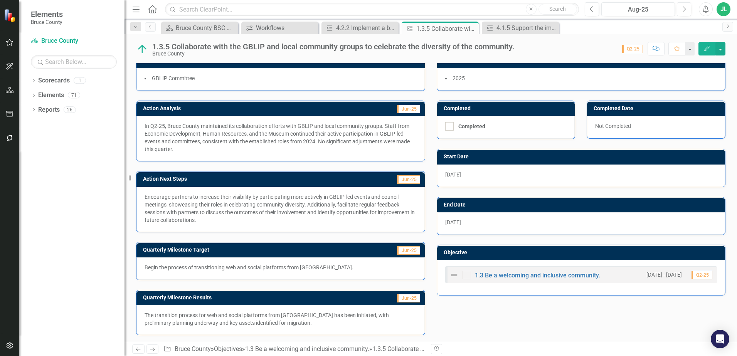
scroll to position [62, 0]
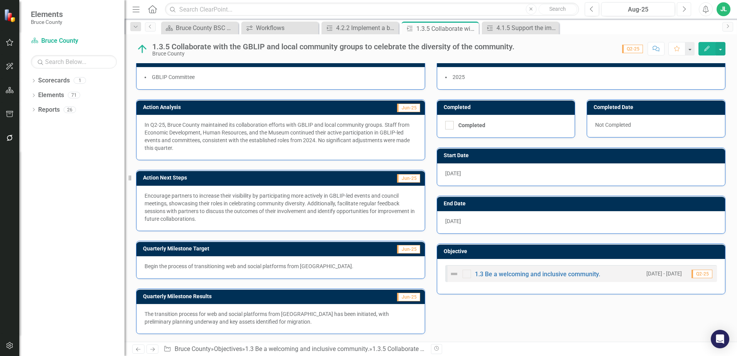
click at [687, 9] on button "Next" at bounding box center [683, 9] width 14 height 14
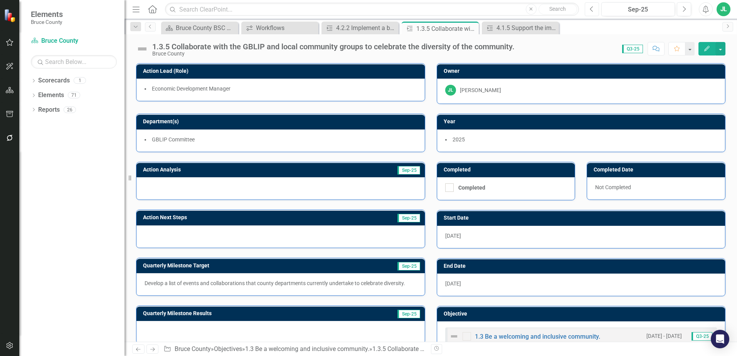
click at [591, 11] on icon "Previous" at bounding box center [591, 9] width 4 height 7
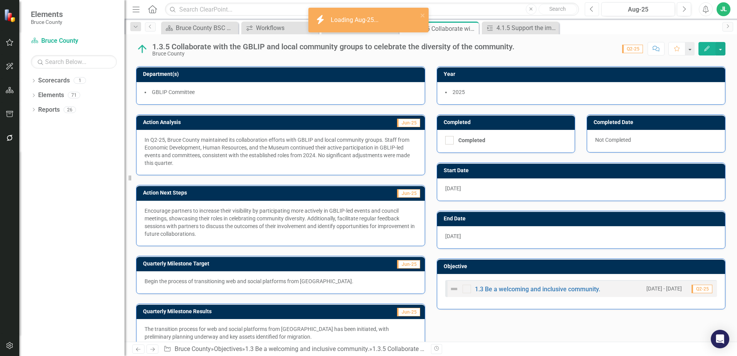
scroll to position [62, 0]
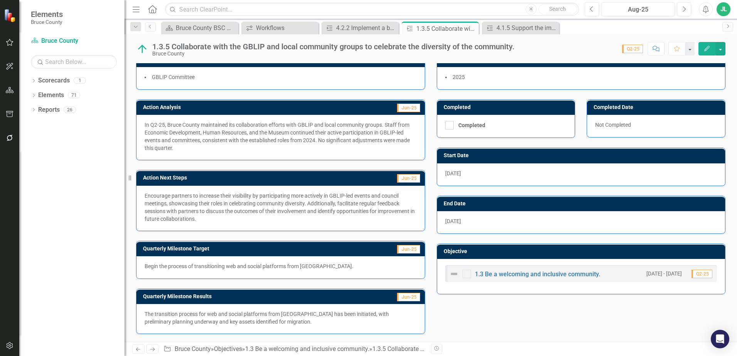
click at [447, 304] on div "Action Analysis Jun-25 In Q2-25, Bruce County maintained its collaboration effo…" at bounding box center [430, 212] width 601 height 245
click at [685, 7] on icon "Next" at bounding box center [683, 9] width 4 height 7
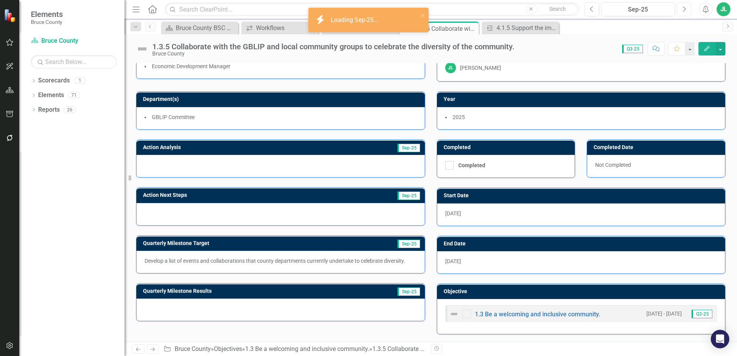
scroll to position [23, 0]
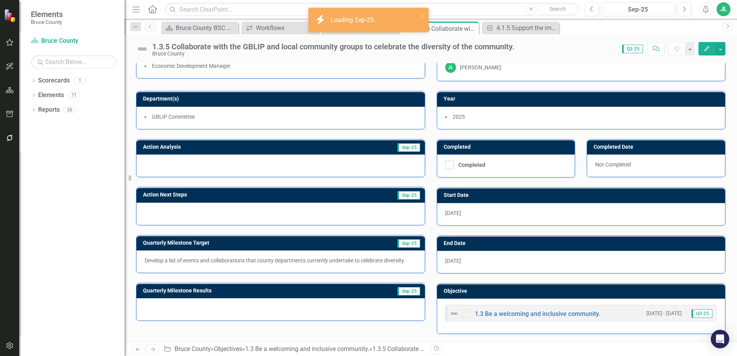
click at [198, 260] on p "Develop a list of events and collaborations that county departments currently u…" at bounding box center [280, 261] width 272 height 8
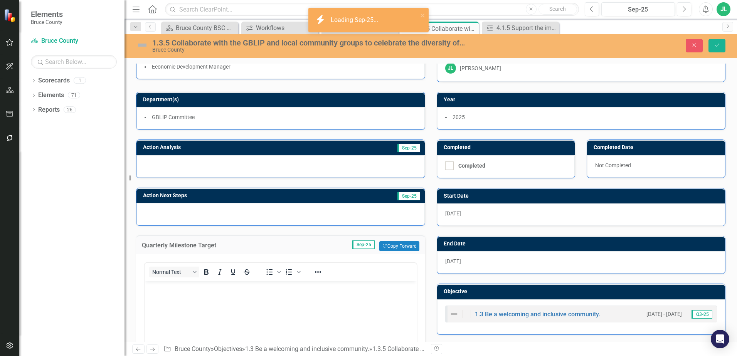
click at [198, 260] on div "<p>Develop a list of events and collaborations that county departments currentl…" at bounding box center [281, 338] width 274 height 156
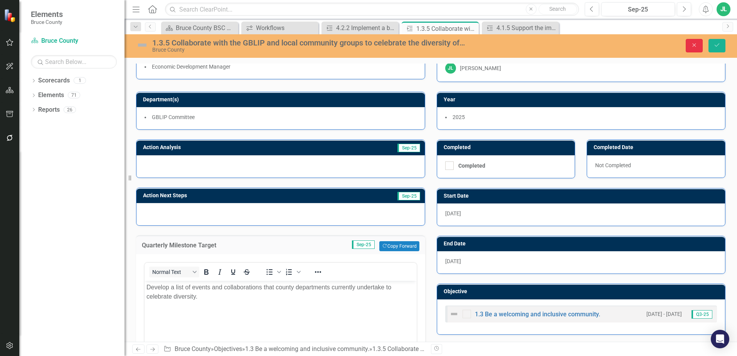
click at [699, 44] on button "Close" at bounding box center [693, 45] width 17 height 13
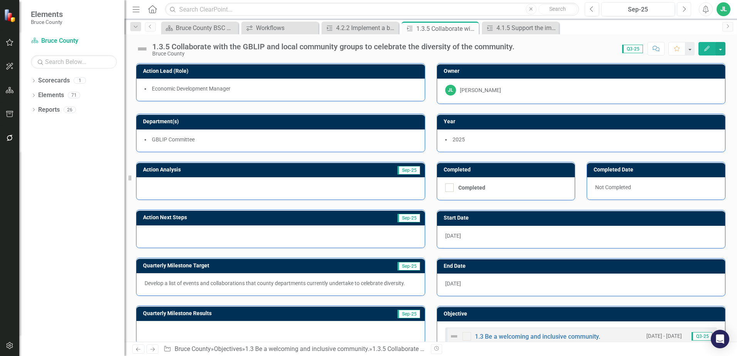
click at [683, 9] on icon "Next" at bounding box center [683, 9] width 4 height 7
click at [684, 10] on icon "Next" at bounding box center [683, 9] width 4 height 7
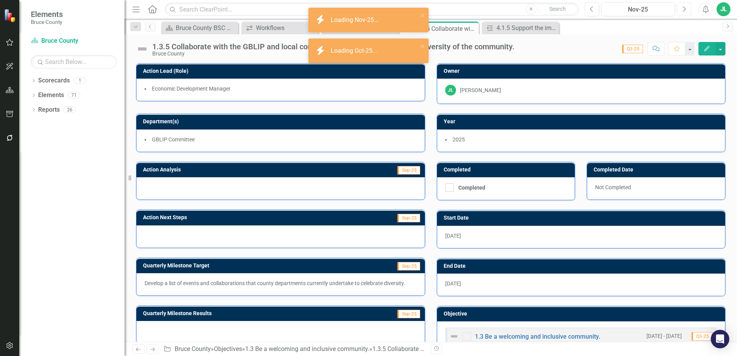
click at [684, 10] on icon "button" at bounding box center [684, 8] width 3 height 5
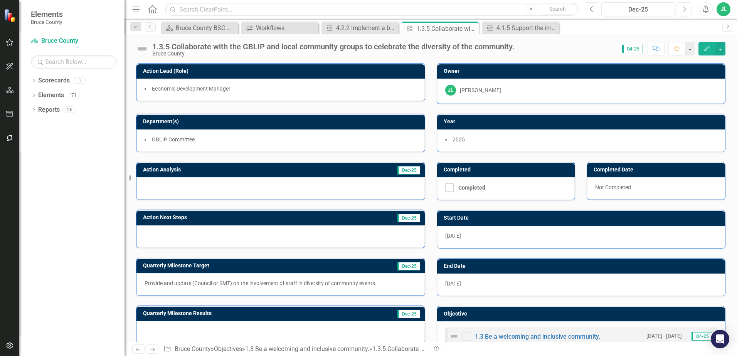
click at [591, 12] on button "Previous" at bounding box center [591, 9] width 14 height 14
click at [593, 5] on button "Previous" at bounding box center [591, 9] width 14 height 14
click at [592, 8] on icon "Previous" at bounding box center [591, 9] width 4 height 7
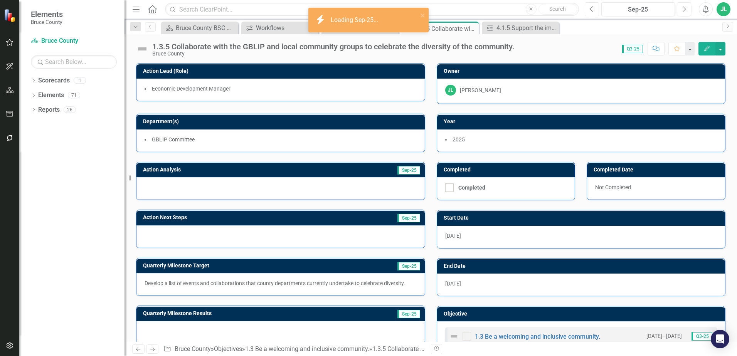
click at [592, 6] on icon "Previous" at bounding box center [591, 9] width 4 height 7
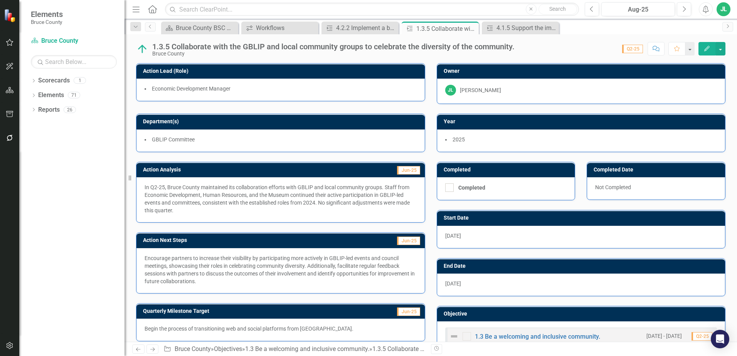
click at [327, 46] on div "1.3.5 Collaborate with the GBLIP and local community groups to celebrate the di…" at bounding box center [333, 46] width 362 height 8
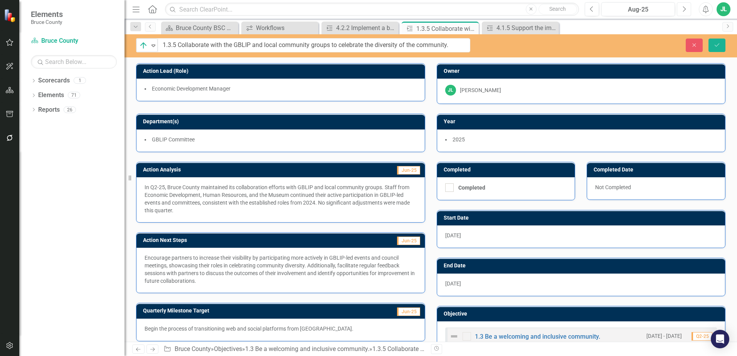
click at [680, 10] on button "Next" at bounding box center [683, 9] width 14 height 14
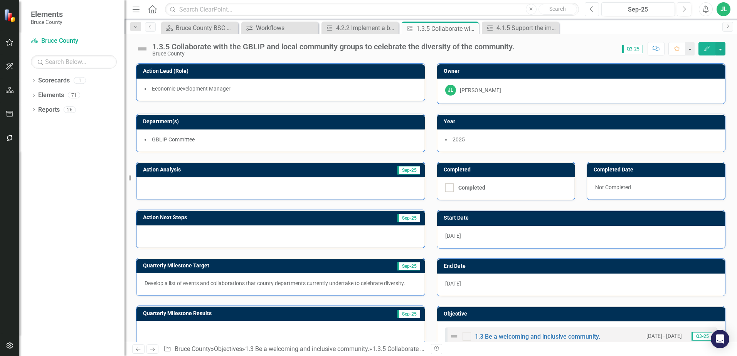
click at [588, 10] on button "Previous" at bounding box center [591, 9] width 14 height 14
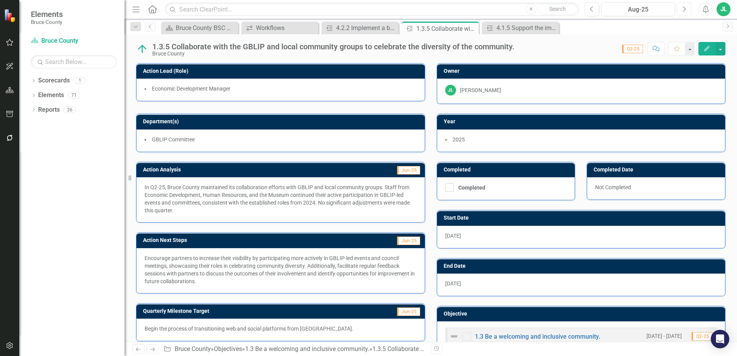
drag, startPoint x: 685, startPoint y: 11, endPoint x: 681, endPoint y: 20, distance: 9.7
click at [685, 11] on icon "Next" at bounding box center [683, 9] width 4 height 7
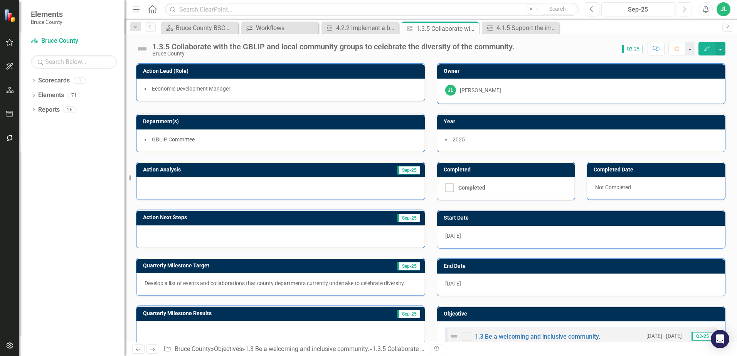
click at [145, 48] on img at bounding box center [142, 49] width 12 height 12
click at [144, 48] on img at bounding box center [142, 49] width 12 height 12
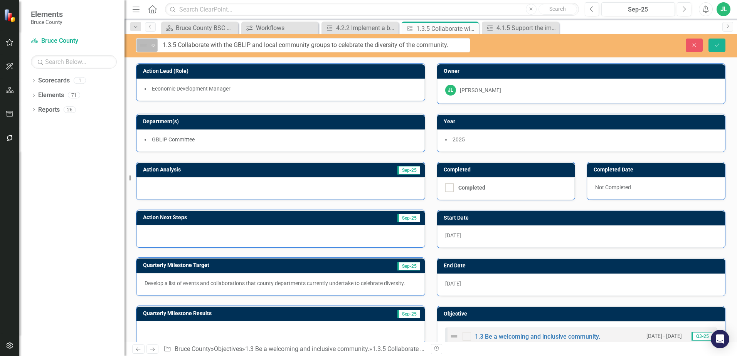
click at [149, 47] on div "Not Defined" at bounding box center [144, 45] width 12 height 11
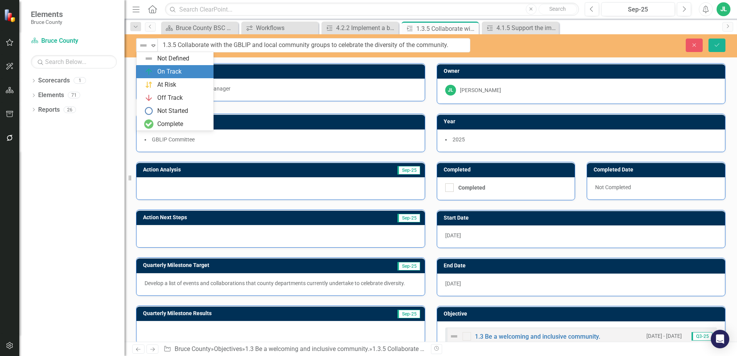
click at [168, 72] on div "On Track" at bounding box center [169, 71] width 24 height 9
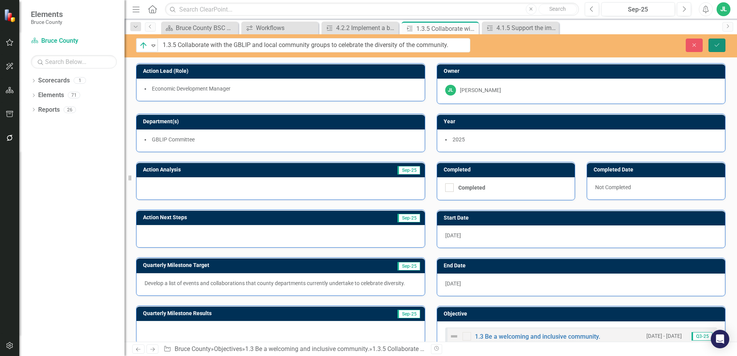
click at [710, 45] on button "Save" at bounding box center [716, 45] width 17 height 13
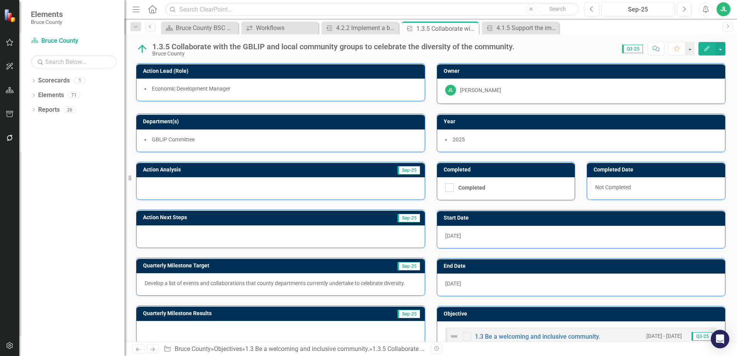
click at [139, 50] on img at bounding box center [142, 49] width 12 height 12
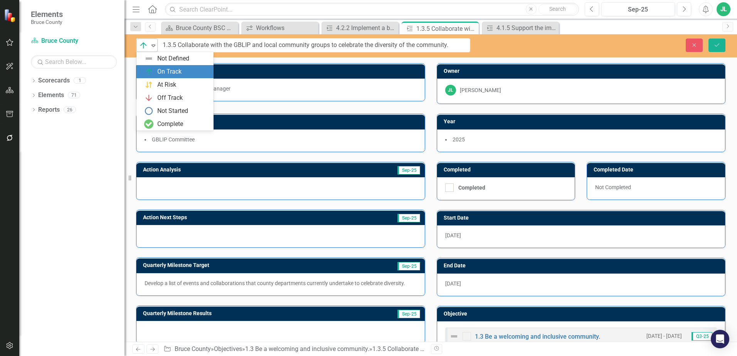
click at [153, 50] on div "Expand" at bounding box center [153, 45] width 8 height 13
click at [166, 64] on div "Not Defined" at bounding box center [174, 58] width 77 height 13
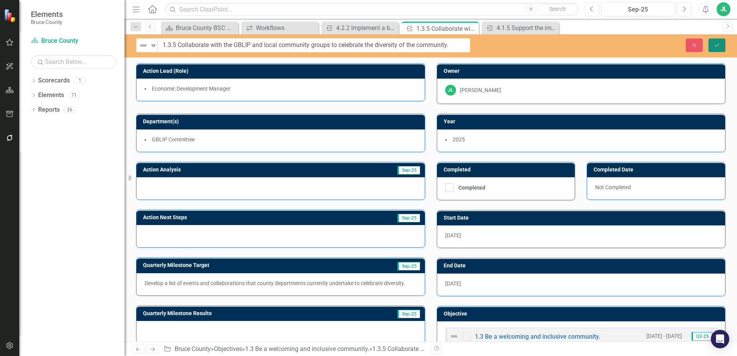
click at [713, 44] on icon "Save" at bounding box center [716, 44] width 7 height 5
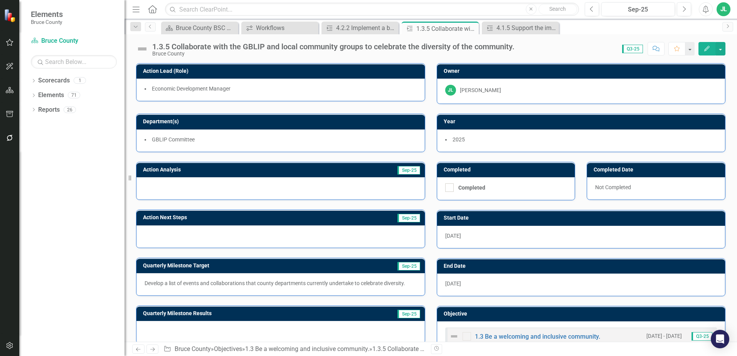
click at [195, 108] on div "Department(s) GBLIP Committee" at bounding box center [280, 128] width 300 height 48
click at [67, 170] on div "Dropdown Scorecards 1 Bruce County Dropdown Elements 71 Dropdown Goal Goals 7 1…" at bounding box center [71, 215] width 105 height 282
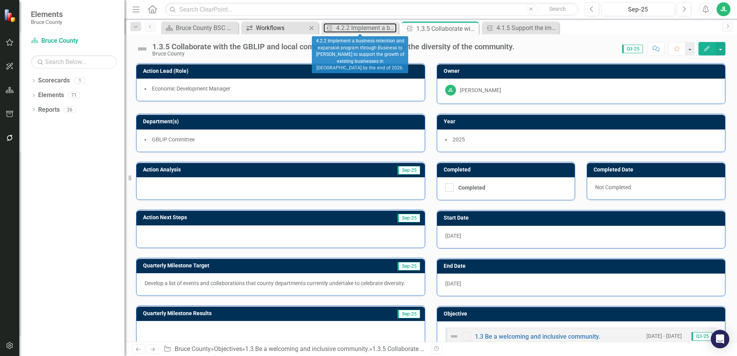
drag, startPoint x: 351, startPoint y: 29, endPoint x: 281, endPoint y: 30, distance: 69.4
click at [351, 29] on div "4.2.2 Implement a business retention and expansion program through Business to …" at bounding box center [366, 28] width 60 height 10
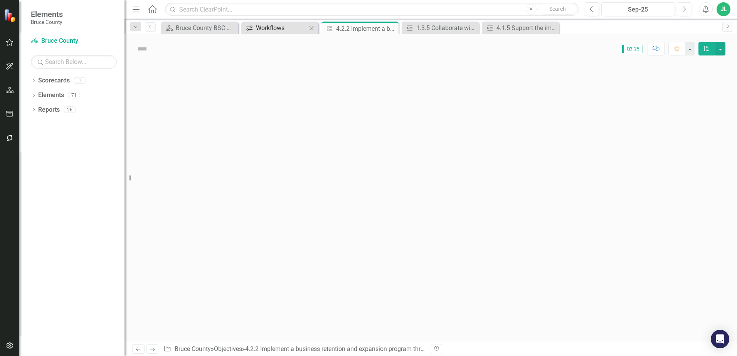
click at [281, 30] on div "Workflows" at bounding box center [281, 28] width 51 height 10
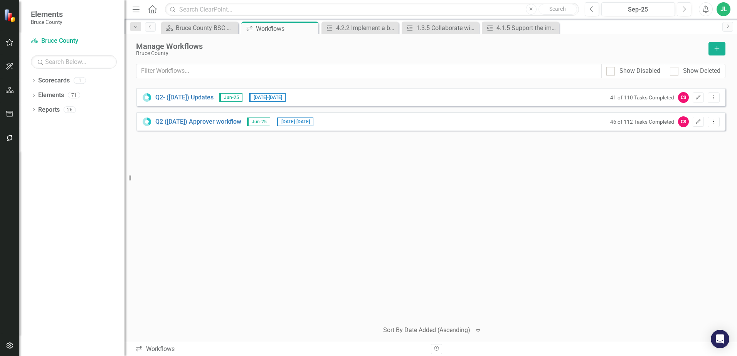
click at [349, 107] on div "Q2- (Jun 25) Updates Jun-25 8/25/25 - 9/17/25 41 of 110 Tasks Completed CS Edit…" at bounding box center [430, 201] width 589 height 227
click at [706, 94] on div "41 of 110 Tasks Completed CS Edit Dropdown Menu" at bounding box center [662, 97] width 113 height 11
click at [714, 99] on icon "Dropdown Menu" at bounding box center [713, 97] width 7 height 5
click at [697, 112] on link "Preview Preview Workflow" at bounding box center [683, 110] width 71 height 14
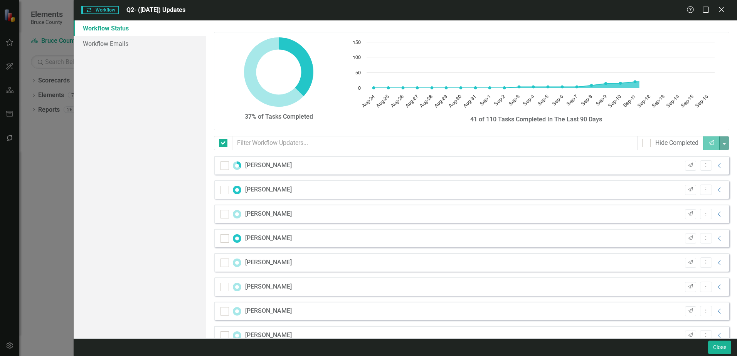
checkbox input "false"
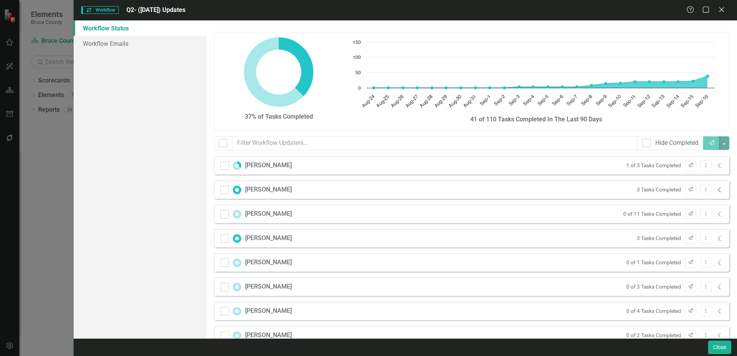
click at [715, 191] on icon "Collapse" at bounding box center [719, 190] width 8 height 6
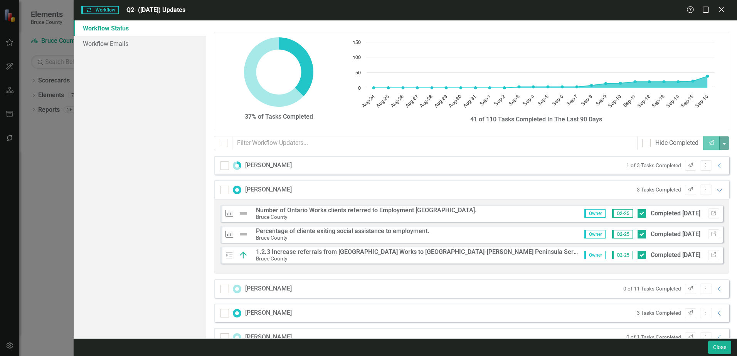
click at [389, 215] on div "Bruce County" at bounding box center [366, 216] width 221 height 7
click at [710, 213] on button "Link" at bounding box center [713, 213] width 11 height 10
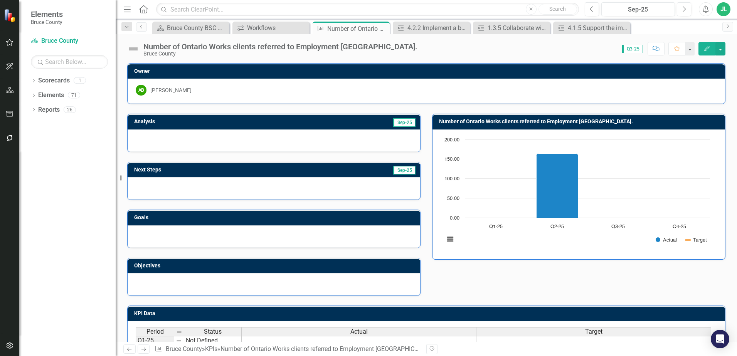
click at [469, 279] on div "Analysis Sep-25 Next Steps Sep-25 Goals Objectives Number of Ontario Works clie…" at bounding box center [425, 200] width 609 height 192
drag, startPoint x: 469, startPoint y: 279, endPoint x: 461, endPoint y: 294, distance: 16.5
click at [468, 298] on div "KPI Data Last Calculated Period Status Actual Target Q1-25 Not Defined Q2-25 No…" at bounding box center [425, 358] width 609 height 124
click at [456, 291] on div "Analysis Sep-25 Next Steps Sep-25 Goals Objectives Number of Ontario Works clie…" at bounding box center [425, 200] width 609 height 192
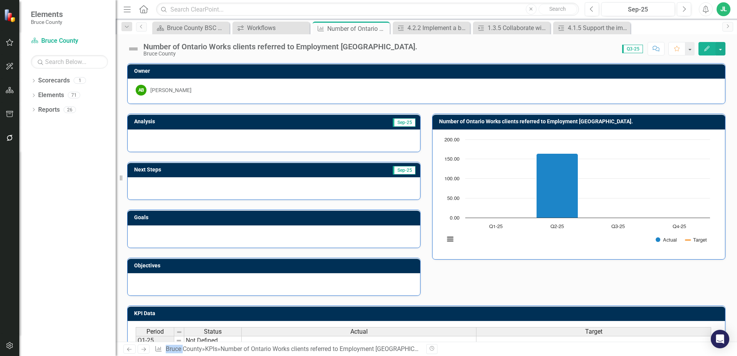
click at [456, 291] on div "Analysis Sep-25 Next Steps Sep-25 Goals Objectives Number of Ontario Works clie…" at bounding box center [425, 200] width 609 height 192
drag, startPoint x: 455, startPoint y: 291, endPoint x: 428, endPoint y: 282, distance: 27.9
click at [428, 282] on div "Analysis Sep-25 Next Steps Sep-25 Goals Objectives Number of Ontario Works clie…" at bounding box center [425, 200] width 609 height 192
click at [76, 268] on div "Dropdown Scorecards 1 Bruce County Dropdown Elements 71 Dropdown Goal Goals 7 1…" at bounding box center [67, 215] width 96 height 282
